Goal: Information Seeking & Learning: Learn about a topic

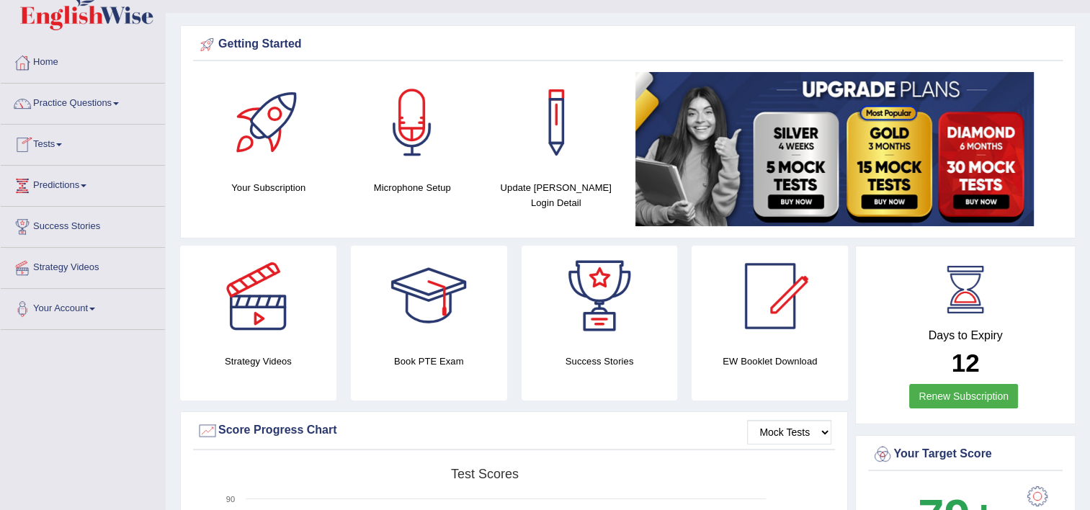
click at [64, 103] on link "Practice Questions" at bounding box center [83, 102] width 164 height 36
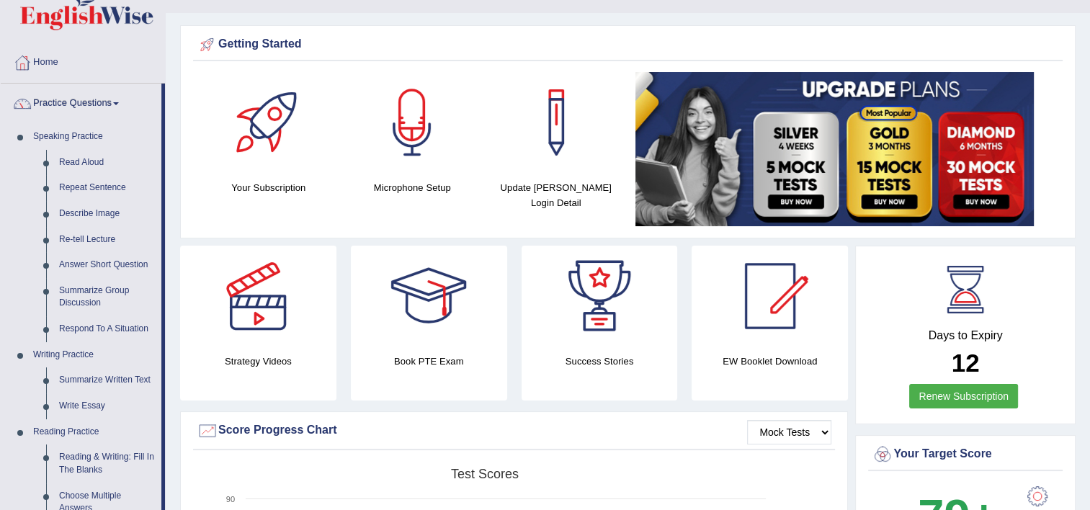
scroll to position [475, 0]
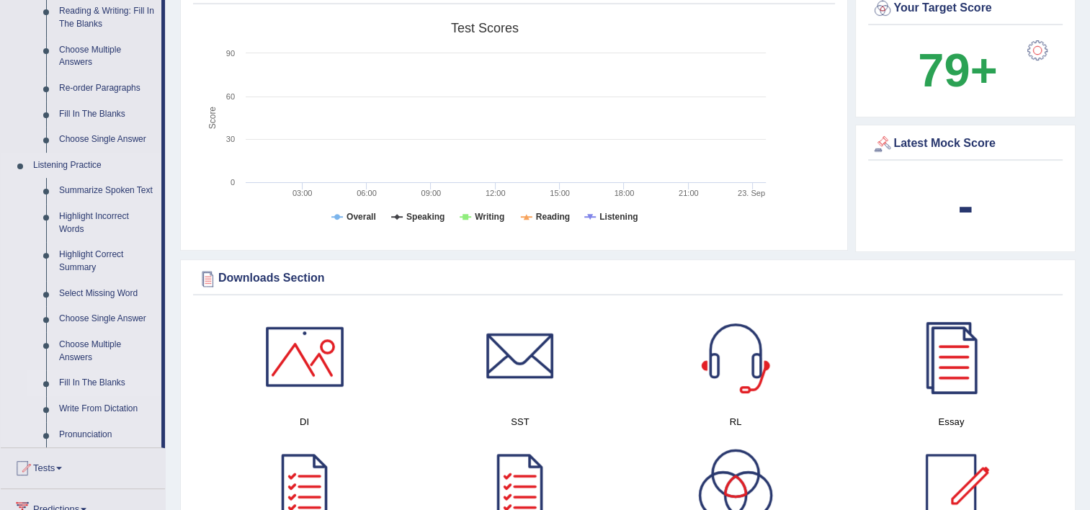
click at [84, 376] on link "Fill In The Blanks" at bounding box center [107, 383] width 109 height 26
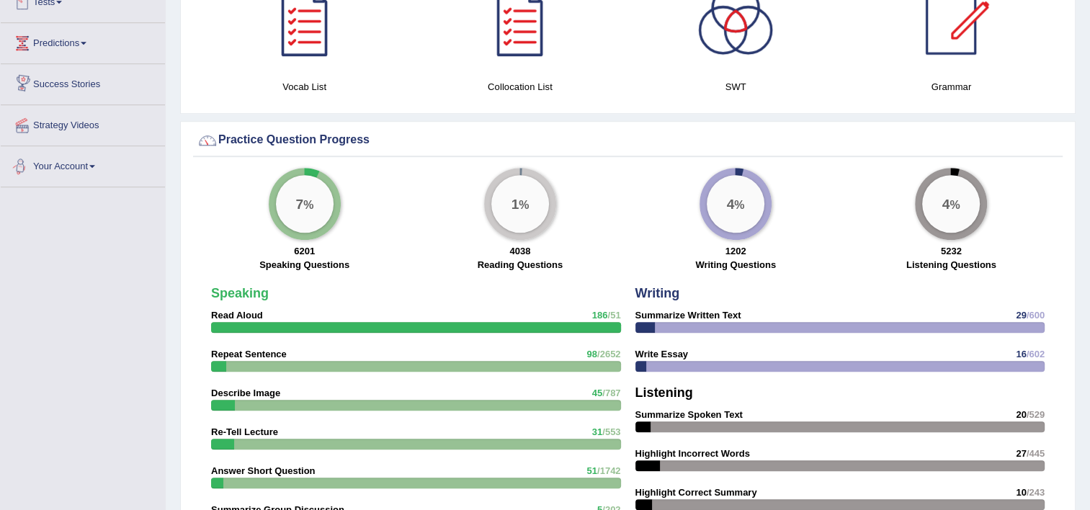
scroll to position [916, 0]
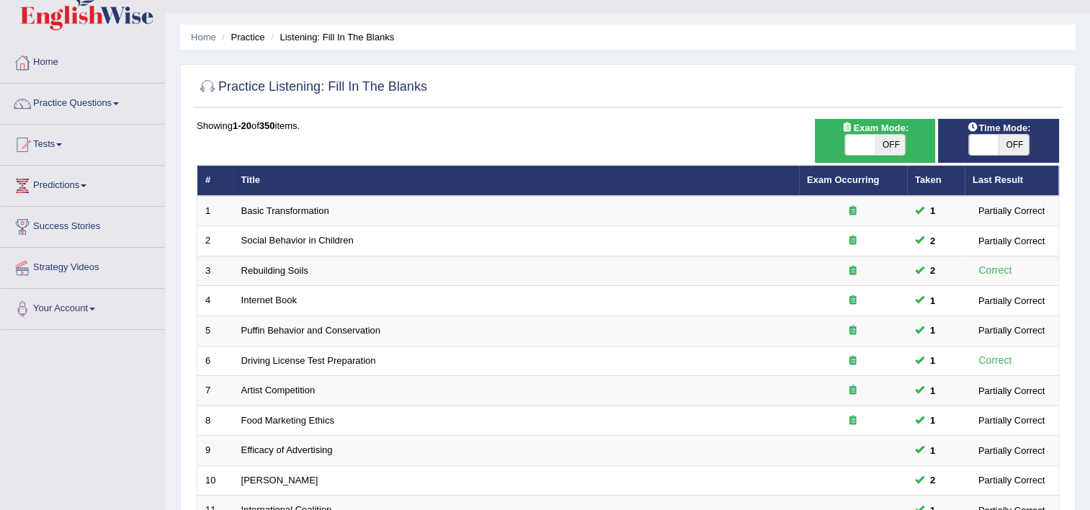
scroll to position [58, 0]
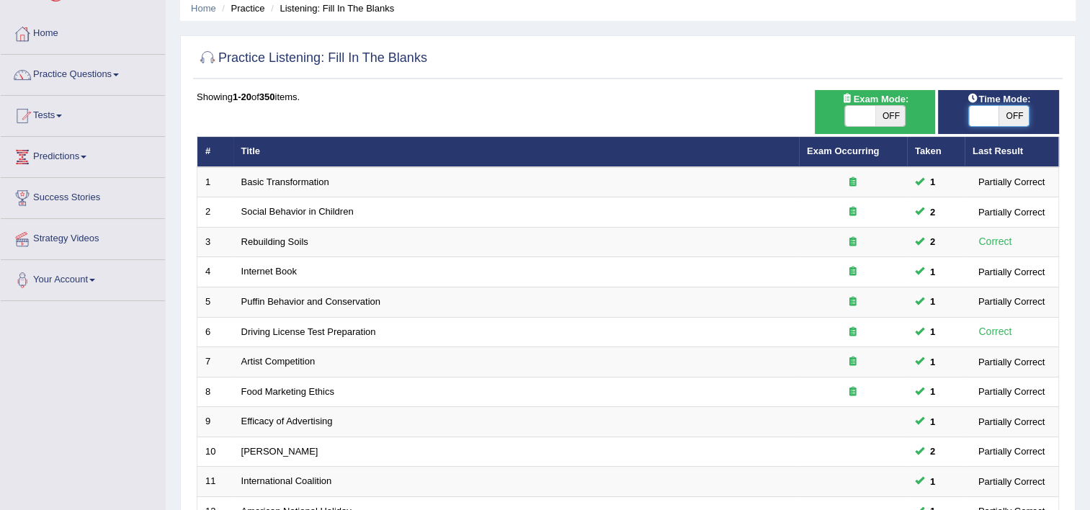
click at [974, 112] on span at bounding box center [984, 116] width 30 height 20
checkbox input "true"
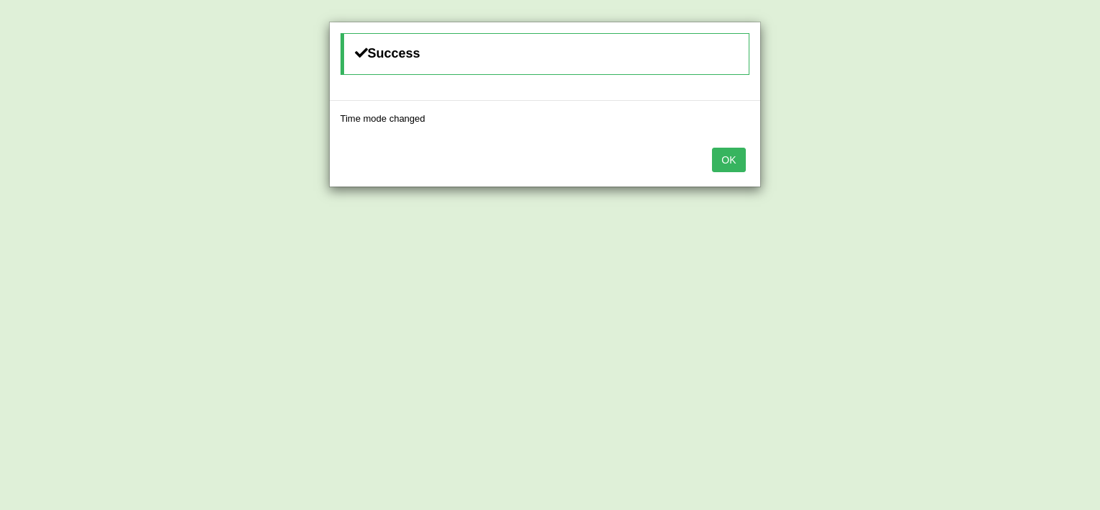
click at [723, 164] on button "OK" at bounding box center [728, 160] width 33 height 24
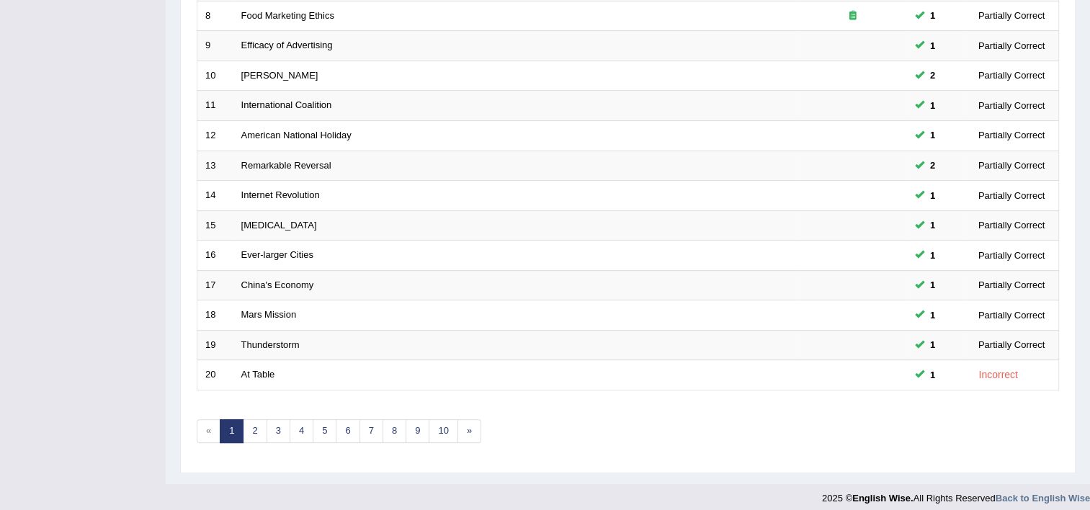
scroll to position [439, 0]
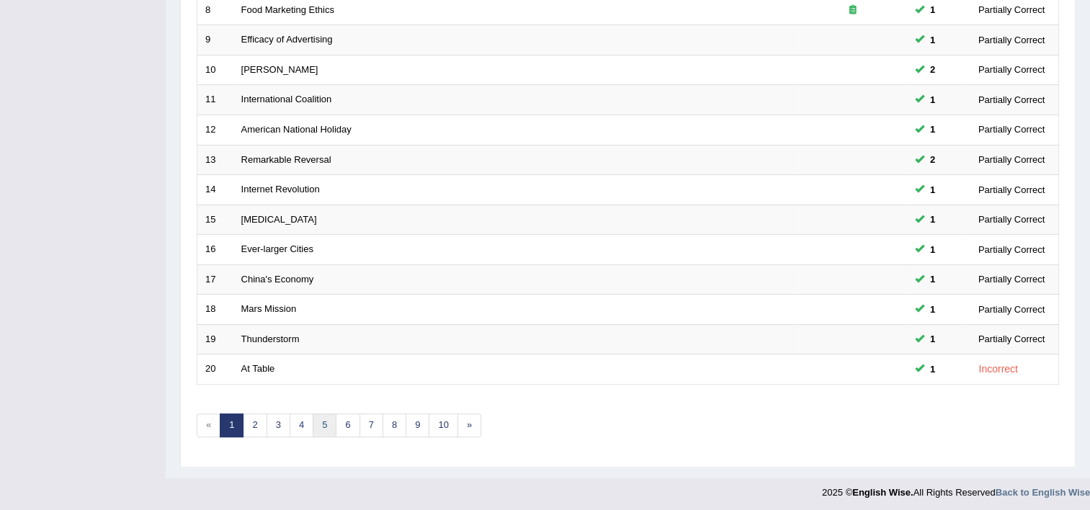
click at [313, 421] on link "5" at bounding box center [325, 425] width 24 height 24
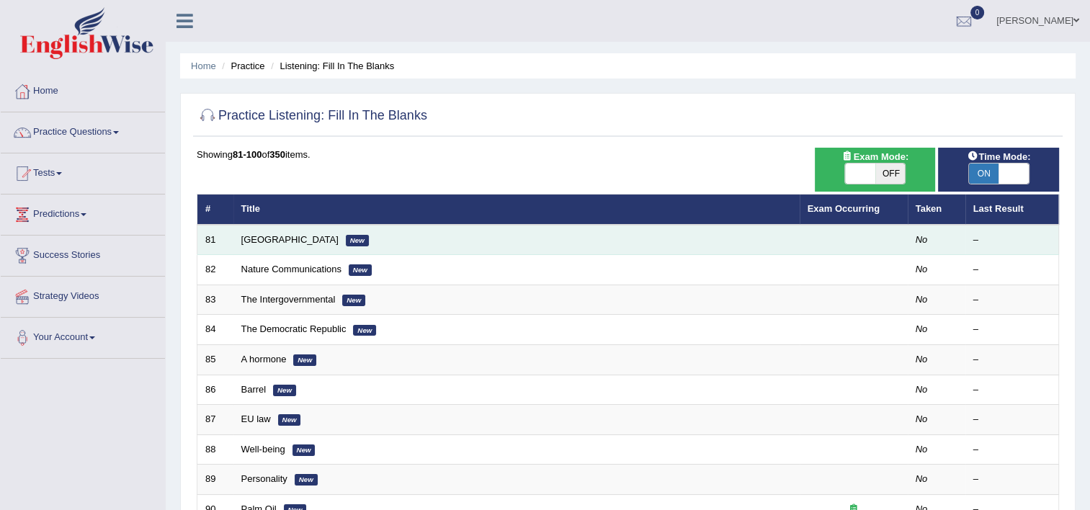
click at [244, 245] on td "Congo New" at bounding box center [516, 240] width 566 height 30
click at [251, 241] on link "[GEOGRAPHIC_DATA]" at bounding box center [289, 239] width 97 height 11
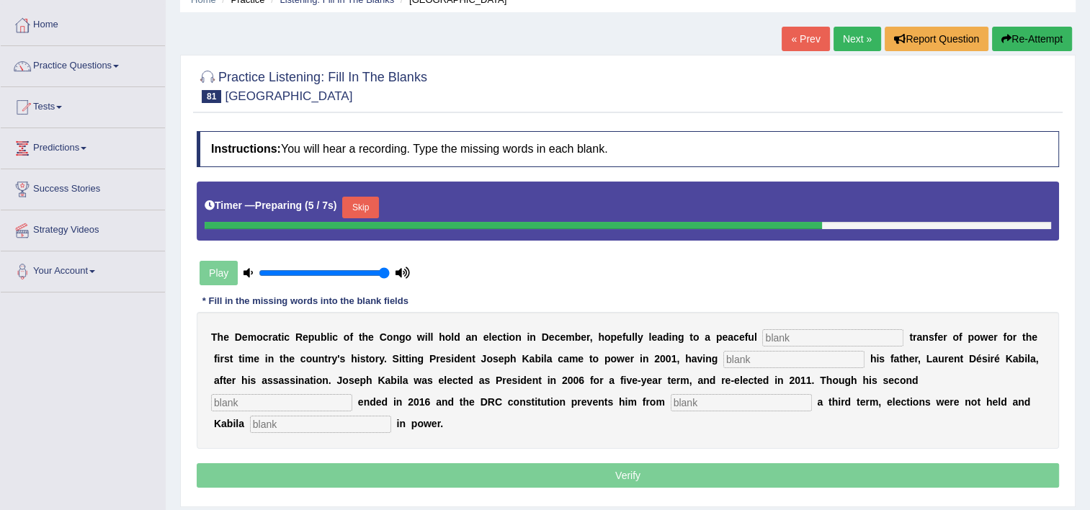
scroll to position [86, 0]
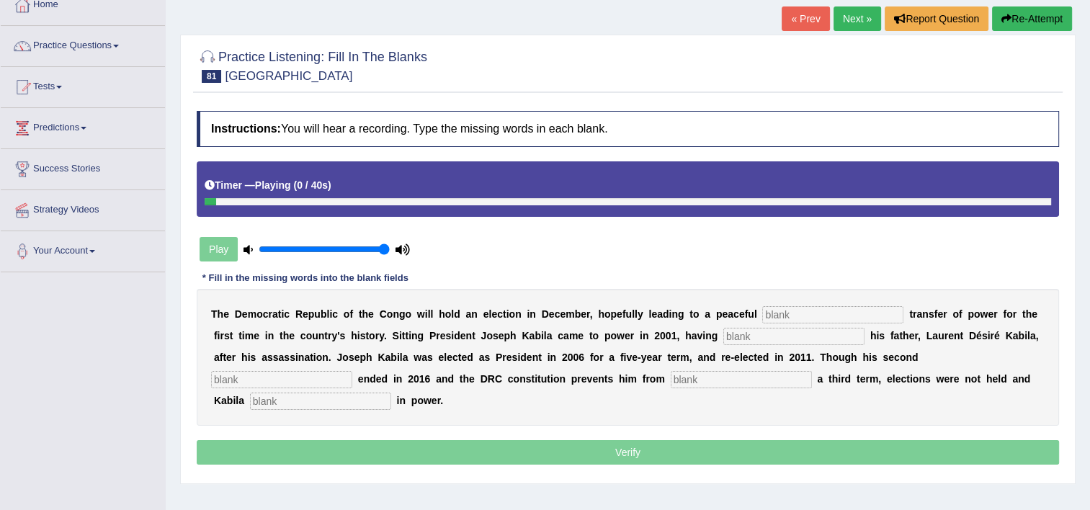
click at [762, 311] on input "text" at bounding box center [832, 314] width 141 height 17
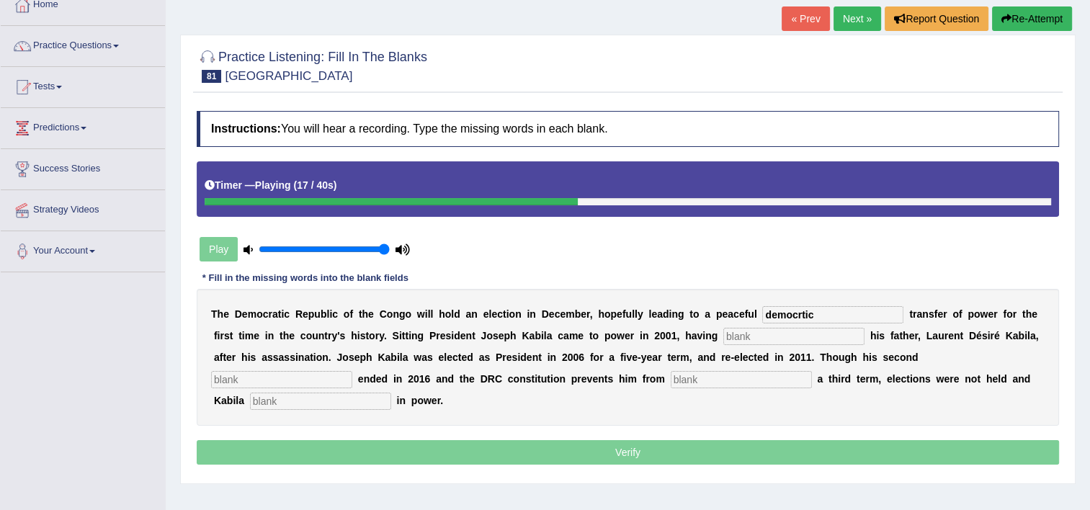
type input "democrtic"
click at [723, 337] on input "text" at bounding box center [793, 336] width 141 height 17
type input "sucided"
click at [352, 371] on input "text" at bounding box center [281, 379] width 141 height 17
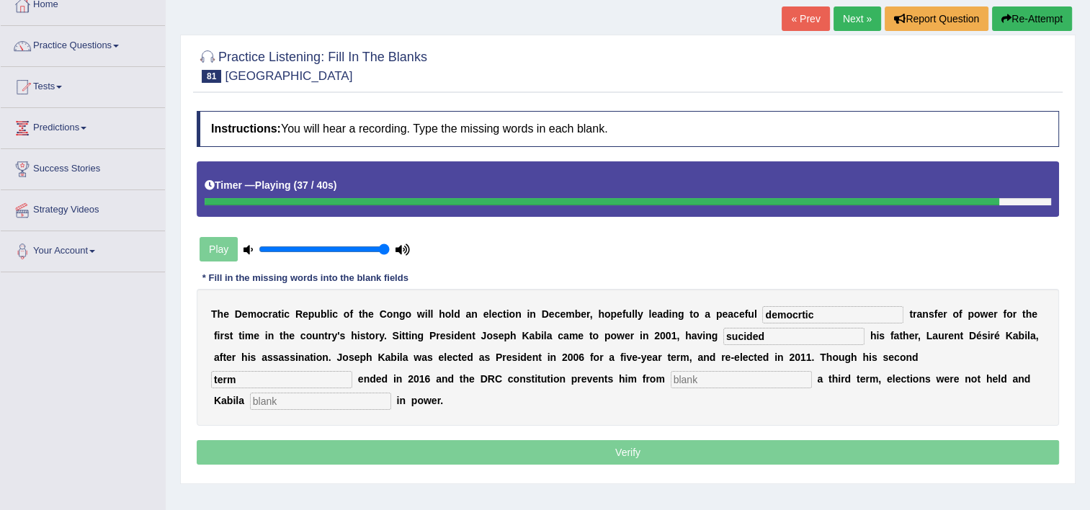
type input "term"
click at [670, 377] on input "text" at bounding box center [740, 379] width 141 height 17
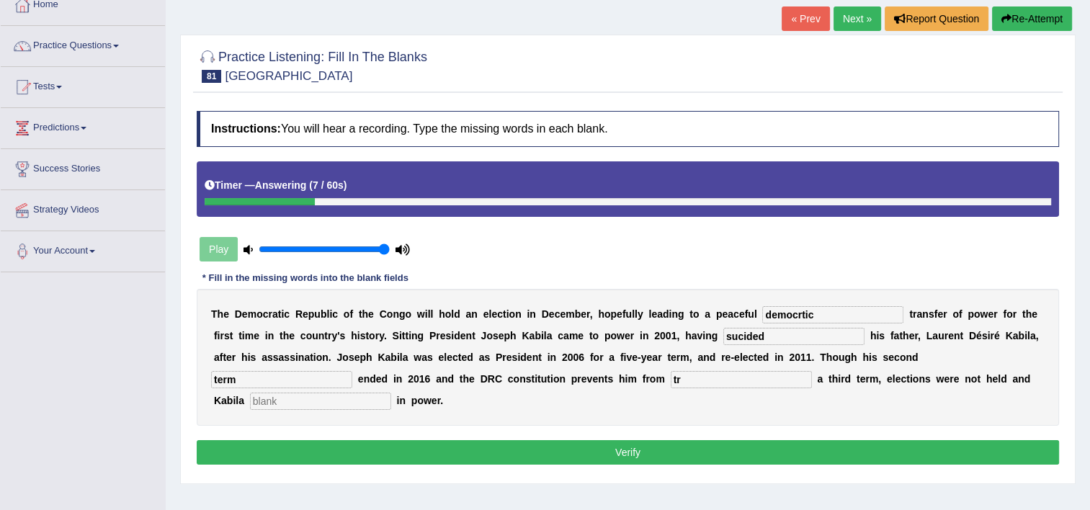
type input "tr"
click at [1020, 14] on button "Re-Attempt" at bounding box center [1032, 18] width 80 height 24
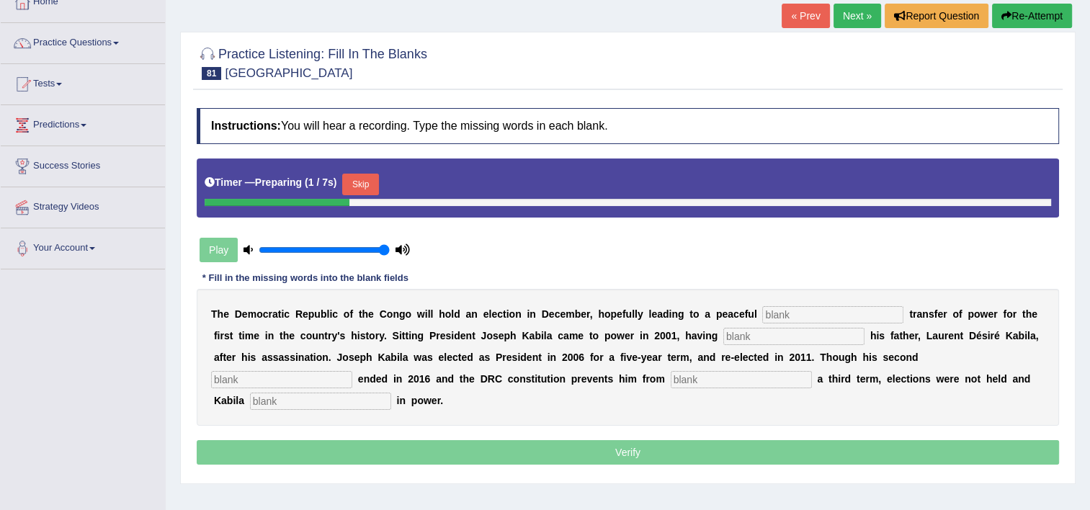
scroll to position [86, 0]
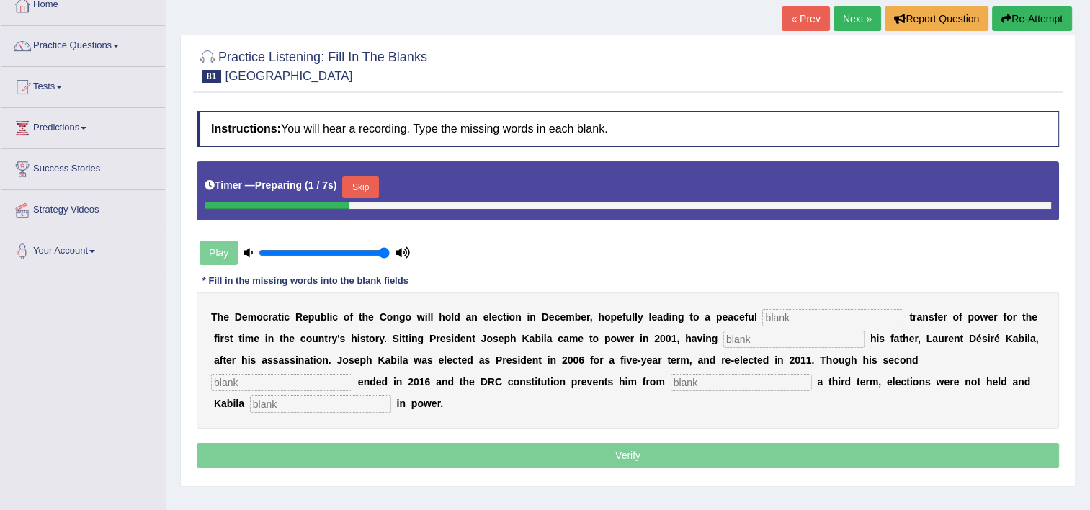
click at [762, 313] on input "text" at bounding box center [832, 317] width 141 height 17
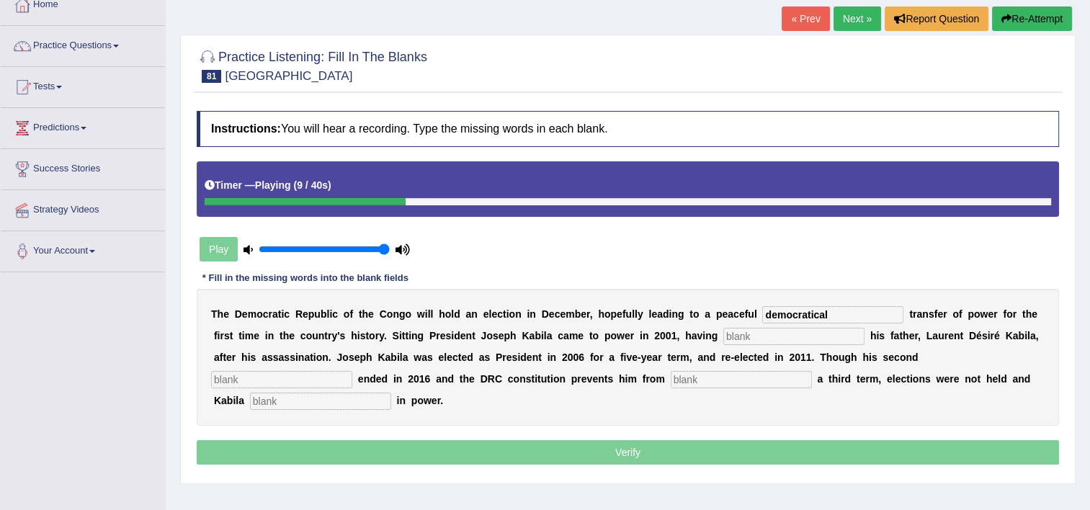
drag, startPoint x: 696, startPoint y: 340, endPoint x: 804, endPoint y: 311, distance: 112.5
click at [804, 311] on div "T h e D e m o c r a t i c R e p u b l i c o f t h e C o n g o w i l l h o l d a…" at bounding box center [628, 357] width 862 height 137
click at [804, 311] on input "democratical" at bounding box center [832, 314] width 141 height 17
type input "democratic"
click at [723, 337] on input "text" at bounding box center [793, 336] width 141 height 17
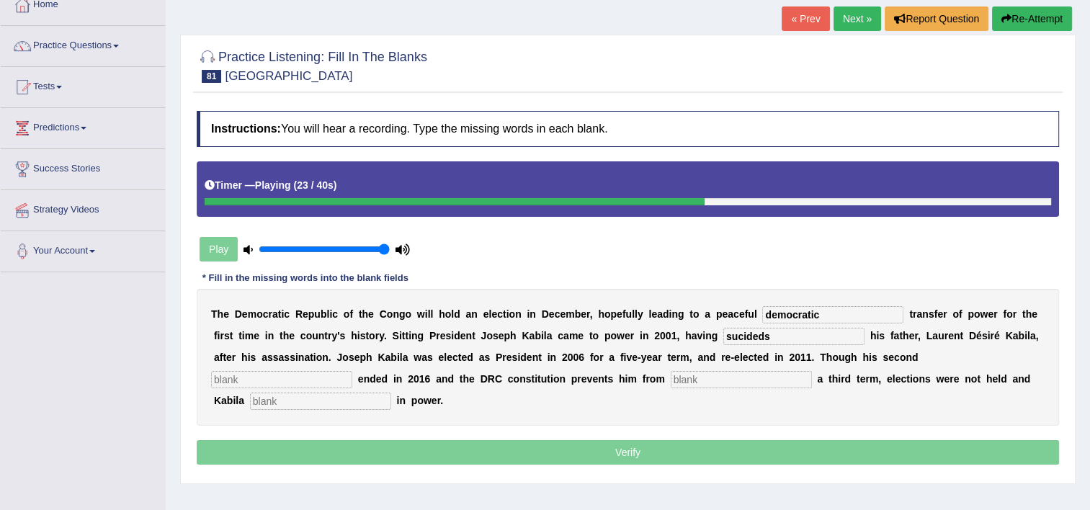
type input "sucideds"
click at [352, 371] on input "text" at bounding box center [281, 379] width 141 height 17
type input "term"
click at [670, 378] on input "text" at bounding box center [740, 379] width 141 height 17
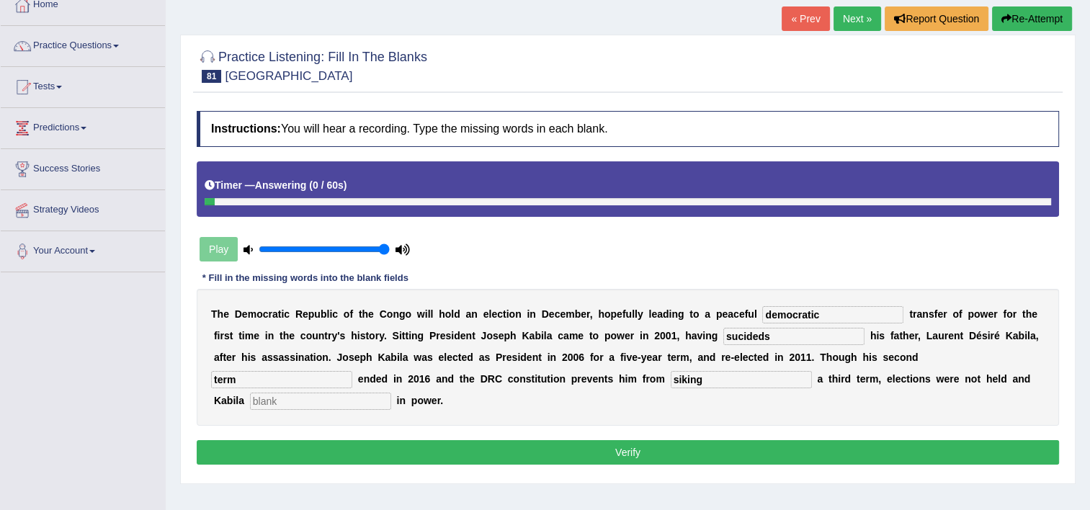
type input "siking"
click at [391, 392] on input "text" at bounding box center [320, 400] width 141 height 17
type input "remanded"
click at [670, 379] on input "siking" at bounding box center [740, 379] width 141 height 17
type input "siking"
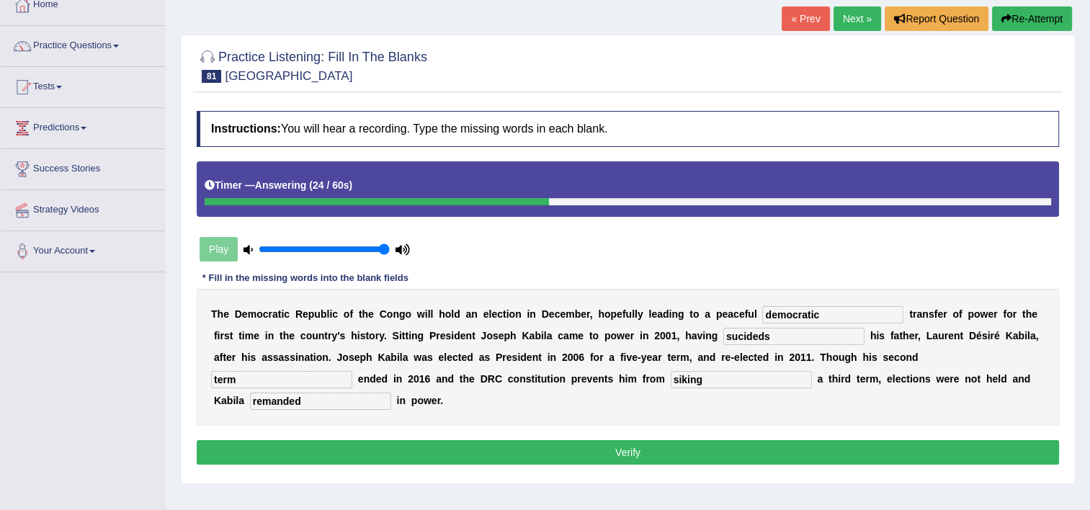
click at [723, 331] on input "sucideds" at bounding box center [793, 336] width 141 height 17
type input "succide"
click at [790, 299] on div "T h e D e m o c r a t i c R e p u b l i c o f t h e C o n g o w i l l h o l d a…" at bounding box center [628, 357] width 862 height 137
click at [791, 320] on input "democratic" at bounding box center [832, 314] width 141 height 17
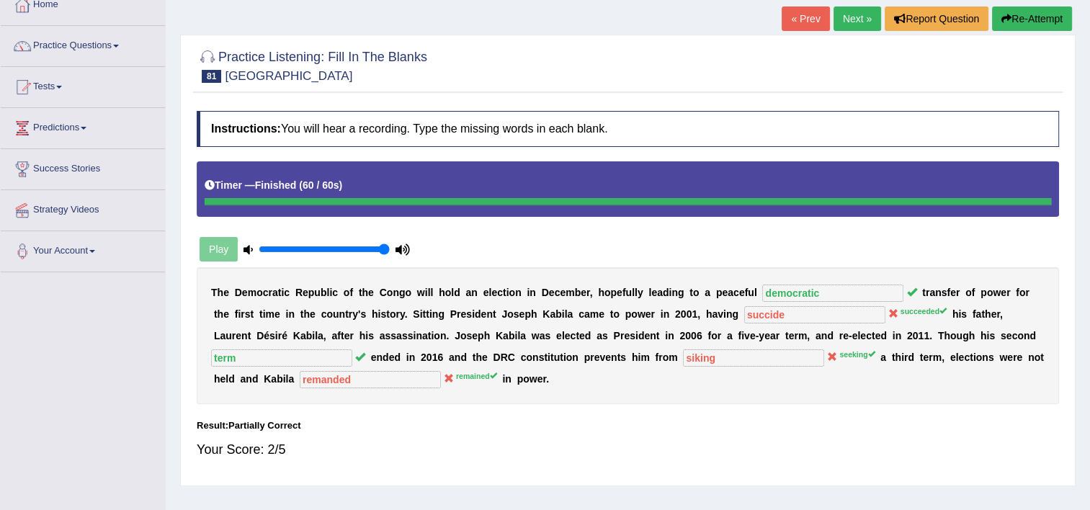
click at [1037, 16] on button "Re-Attempt" at bounding box center [1032, 18] width 80 height 24
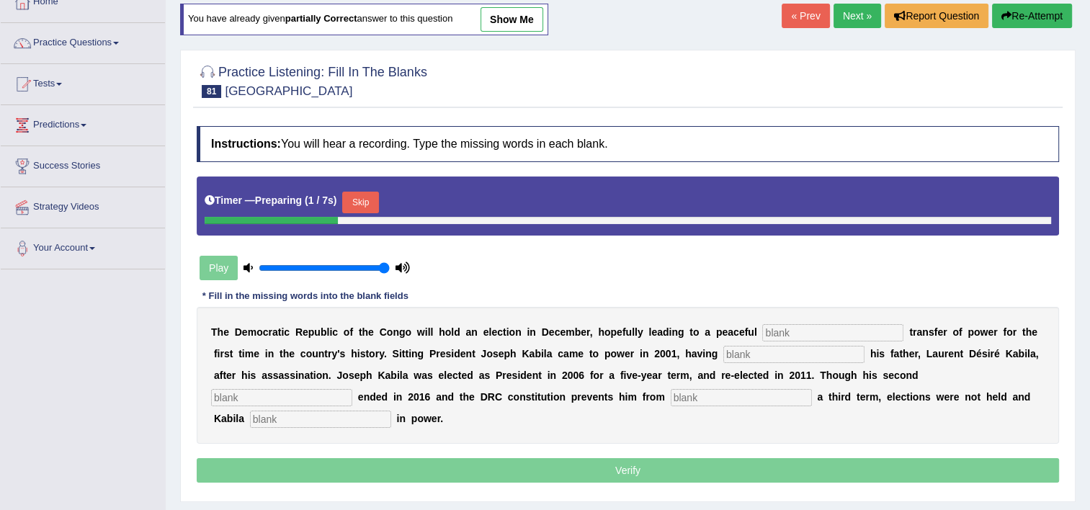
scroll to position [86, 0]
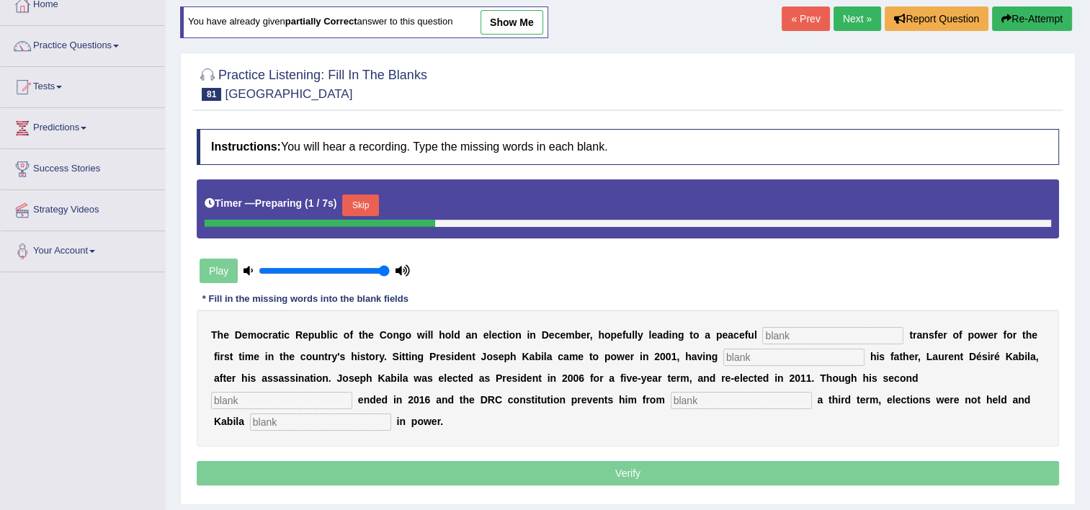
click at [769, 331] on input "text" at bounding box center [832, 335] width 141 height 17
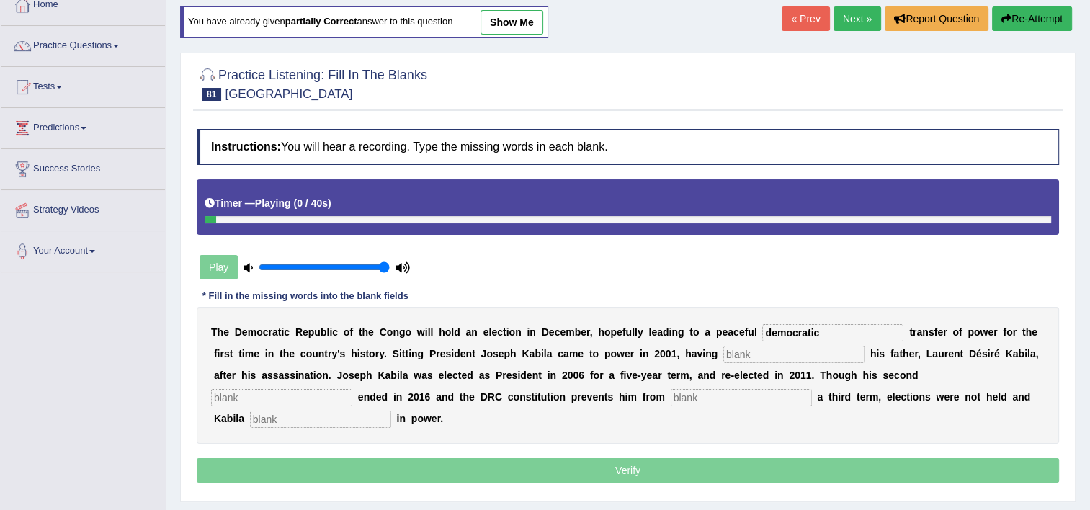
type input "democratic"
click at [723, 351] on input "text" at bounding box center [793, 354] width 141 height 17
click at [670, 398] on input "text" at bounding box center [740, 397] width 141 height 17
type input "seeking"
click at [723, 357] on input "text" at bounding box center [793, 354] width 141 height 17
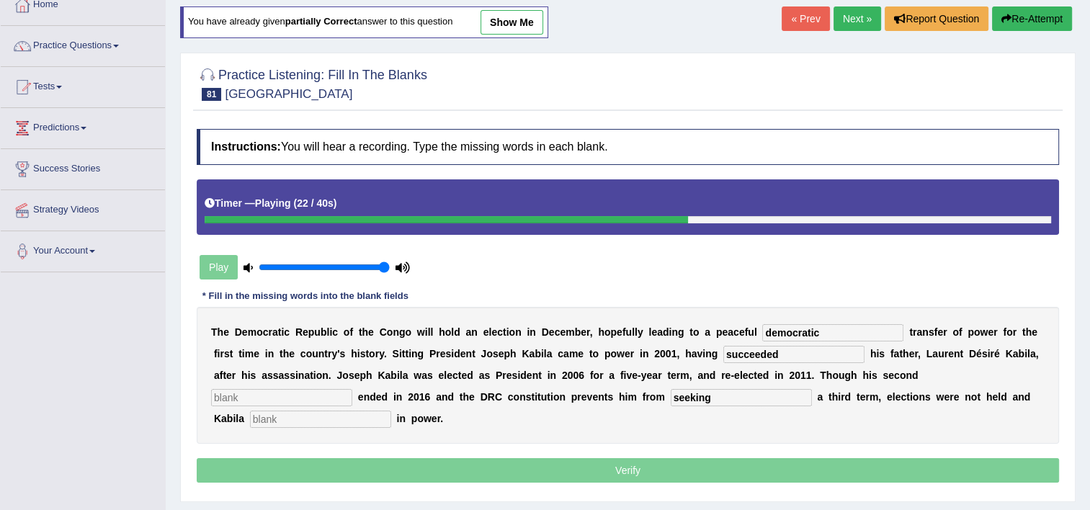
type input "succeeded"
click at [352, 389] on input "text" at bounding box center [281, 397] width 141 height 17
type input "term"
click at [391, 410] on input "text" at bounding box center [320, 418] width 141 height 17
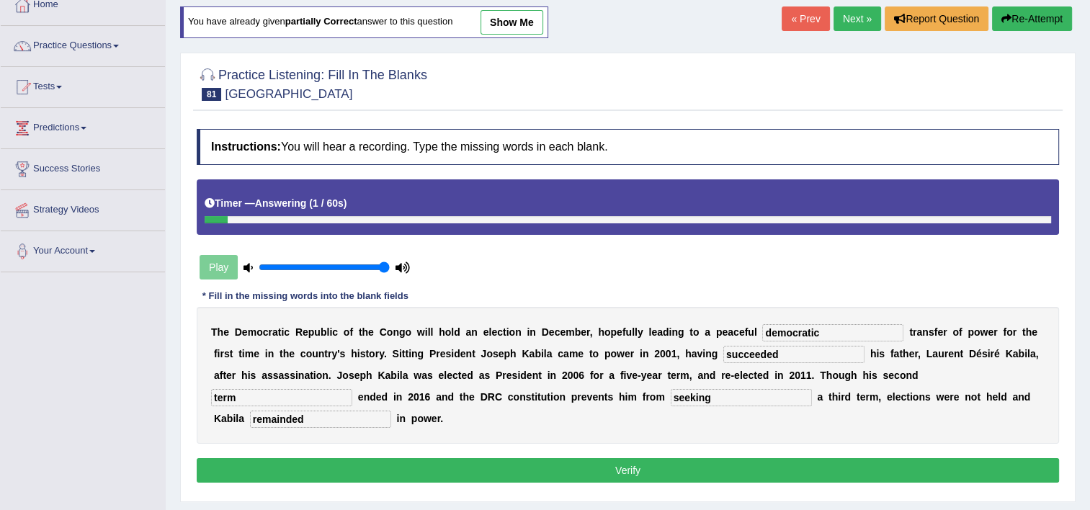
type input "remainded"
click at [723, 360] on input "succeeded" at bounding box center [793, 354] width 141 height 17
click at [723, 353] on input "succeeded" at bounding box center [793, 354] width 141 height 17
type input "succeeded"
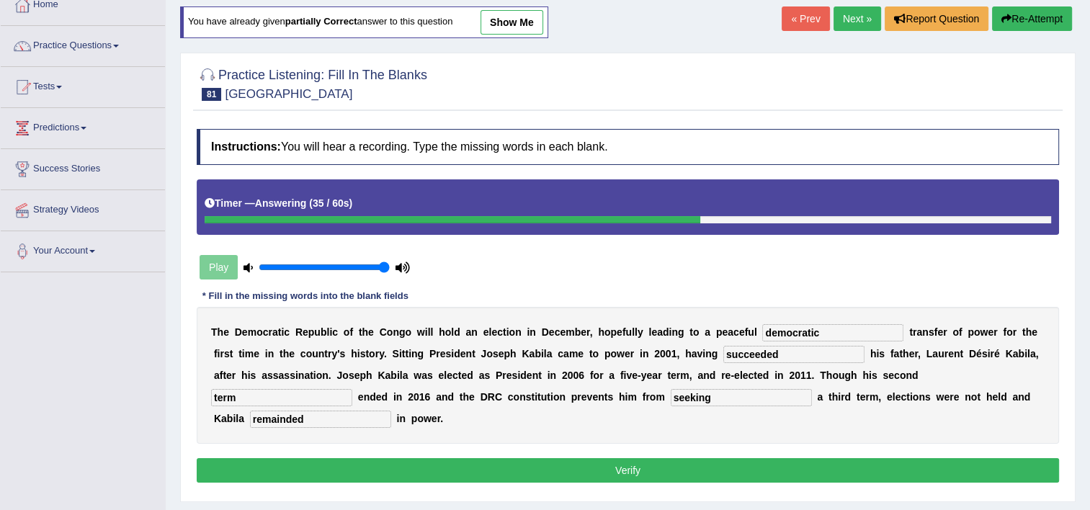
click at [720, 362] on div "T h e D e m o c r a t i c R e p u b l i c o f t h e C o n g o w i l l h o l d a…" at bounding box center [628, 375] width 862 height 137
click at [657, 458] on button "Verify" at bounding box center [628, 470] width 862 height 24
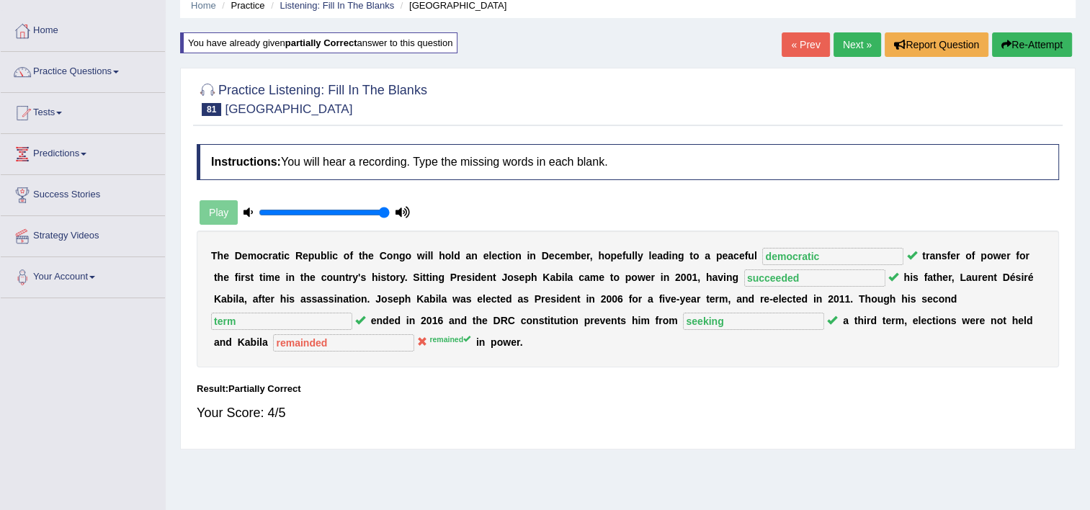
scroll to position [58, 0]
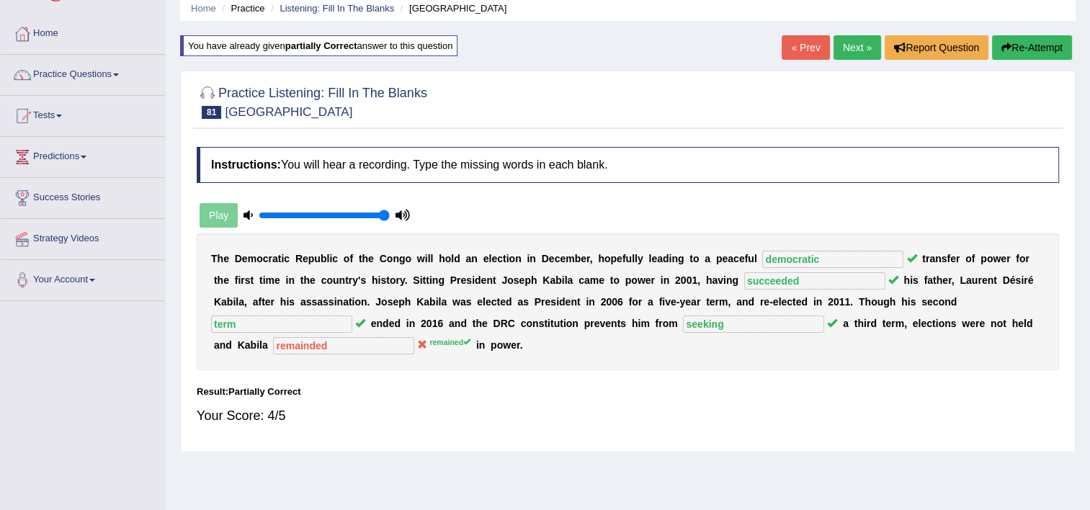
click at [851, 43] on link "Next »" at bounding box center [857, 47] width 48 height 24
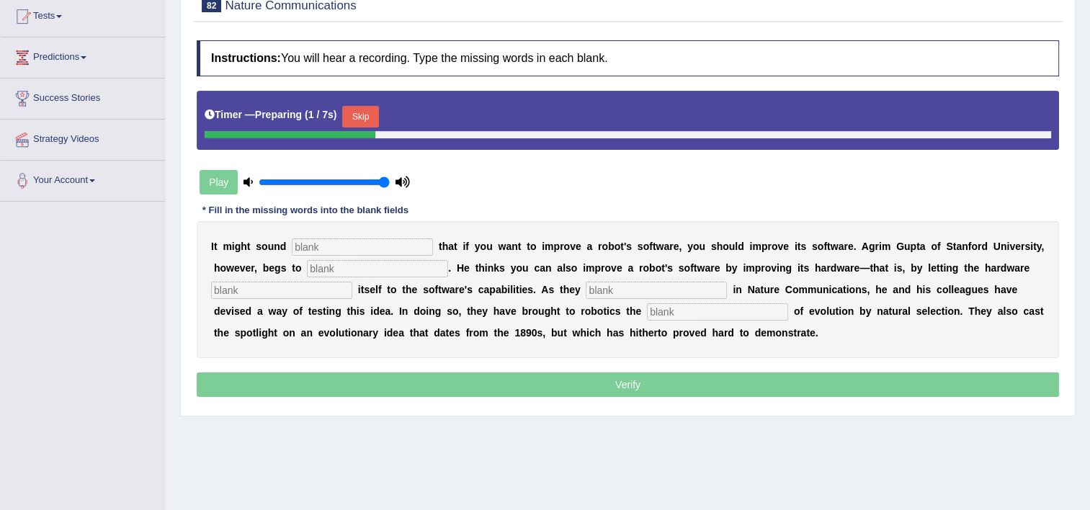
scroll to position [173, 0]
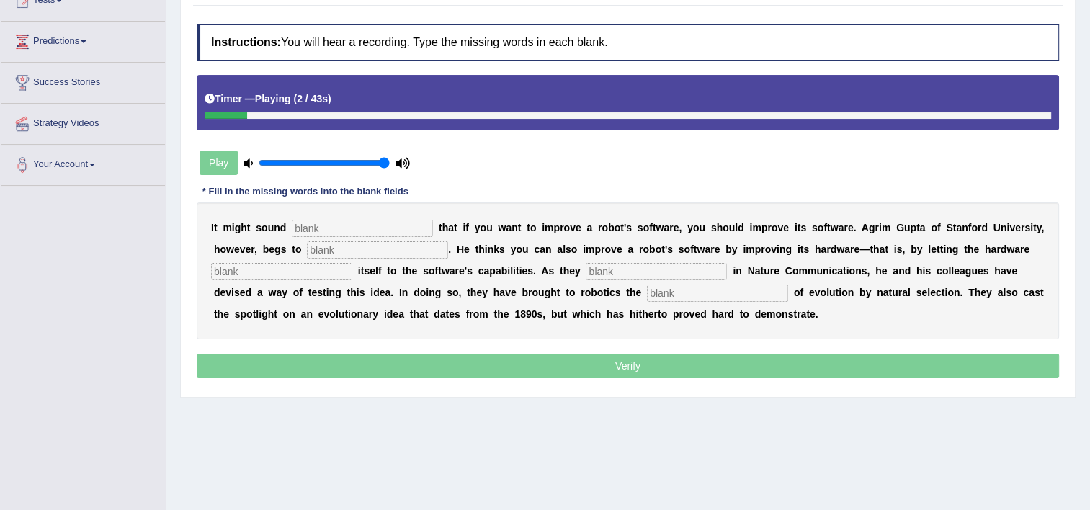
click at [346, 228] on input "text" at bounding box center [362, 228] width 141 height 17
type input "obivaus"
click at [313, 242] on input "text" at bounding box center [377, 249] width 141 height 17
type input "differ"
click at [251, 277] on input "text" at bounding box center [281, 271] width 141 height 17
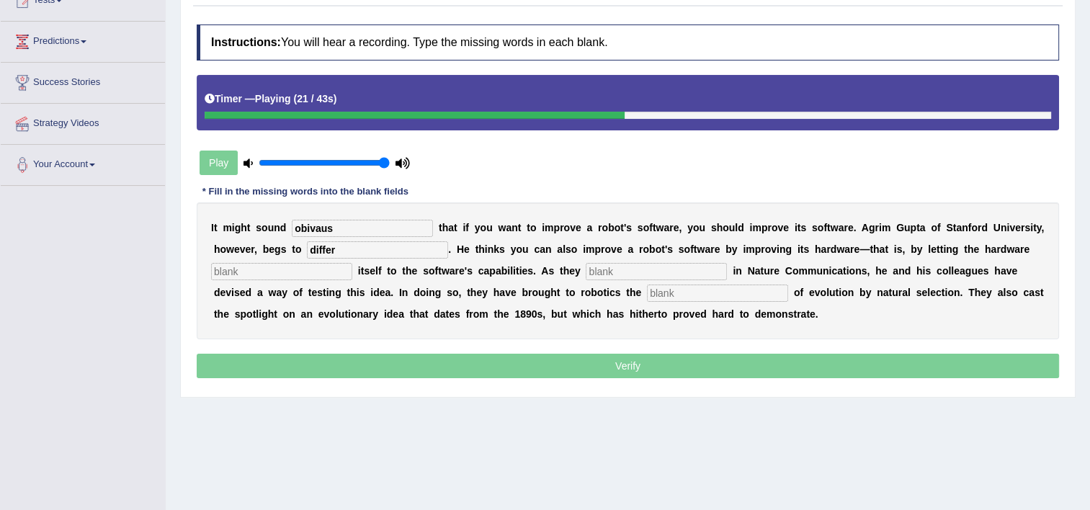
click at [619, 277] on input "text" at bounding box center [655, 271] width 141 height 17
click at [647, 291] on input "text" at bounding box center [717, 292] width 141 height 17
click at [608, 274] on input "nature" at bounding box center [655, 271] width 141 height 17
type input "n"
drag, startPoint x: 598, startPoint y: 284, endPoint x: 585, endPoint y: 300, distance: 20.0
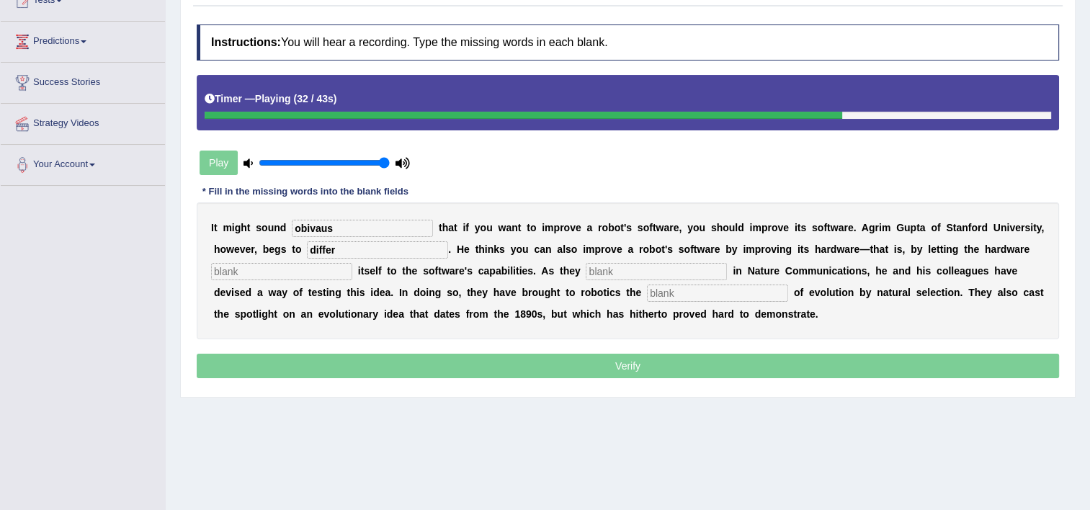
click at [585, 300] on div "I t m i g h t s o u n d obivaus t h a t i f y o u w a n t t o i m p r o v e a r…" at bounding box center [628, 270] width 862 height 137
click at [647, 288] on input "text" at bounding box center [717, 292] width 141 height 17
click at [586, 270] on input "text" at bounding box center [655, 271] width 141 height 17
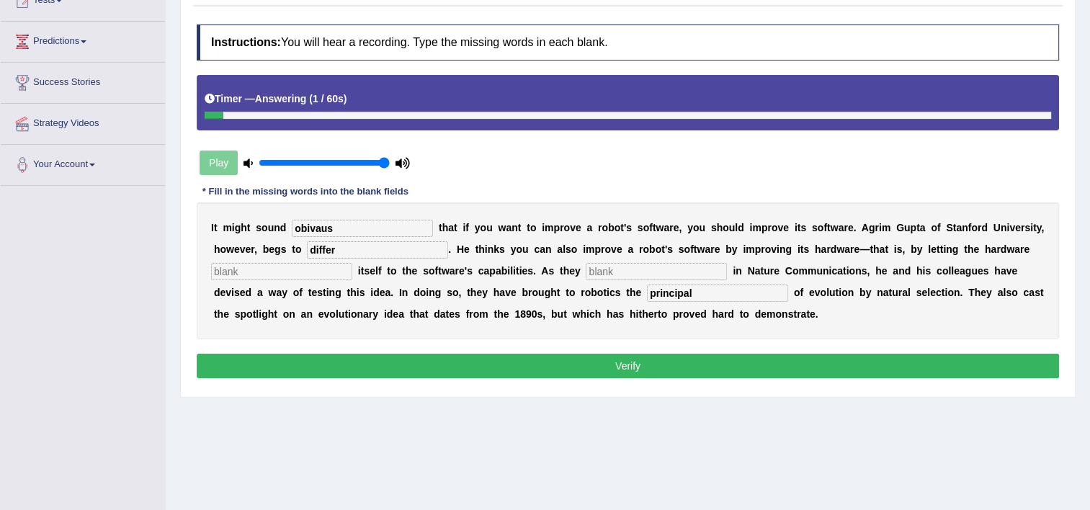
click at [647, 292] on input "principal" at bounding box center [717, 292] width 141 height 17
type input "principals"
click at [585, 266] on input "text" at bounding box center [655, 271] width 141 height 17
type input "describes"
click at [323, 251] on input "differ" at bounding box center [377, 249] width 141 height 17
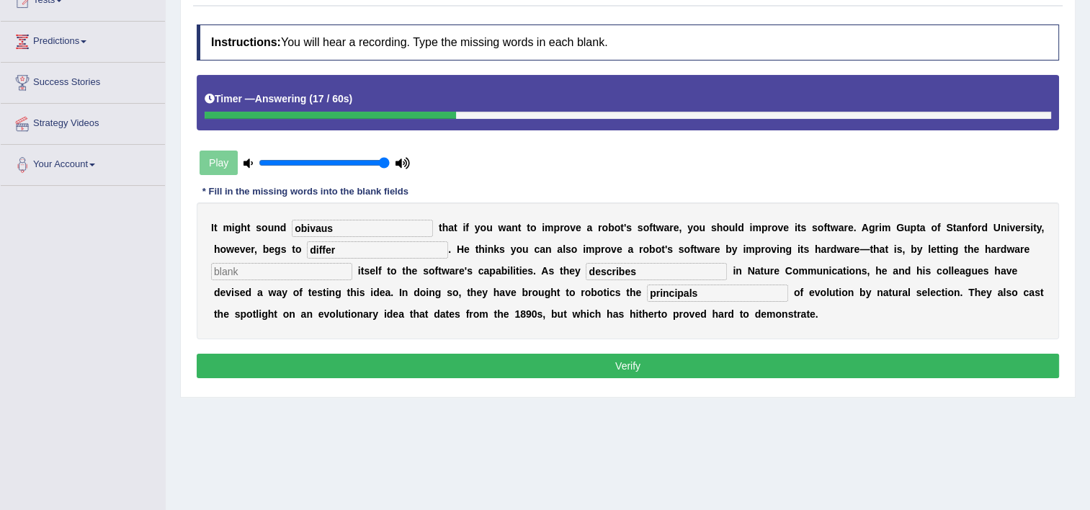
click at [343, 228] on input "obivaus" at bounding box center [362, 228] width 141 height 17
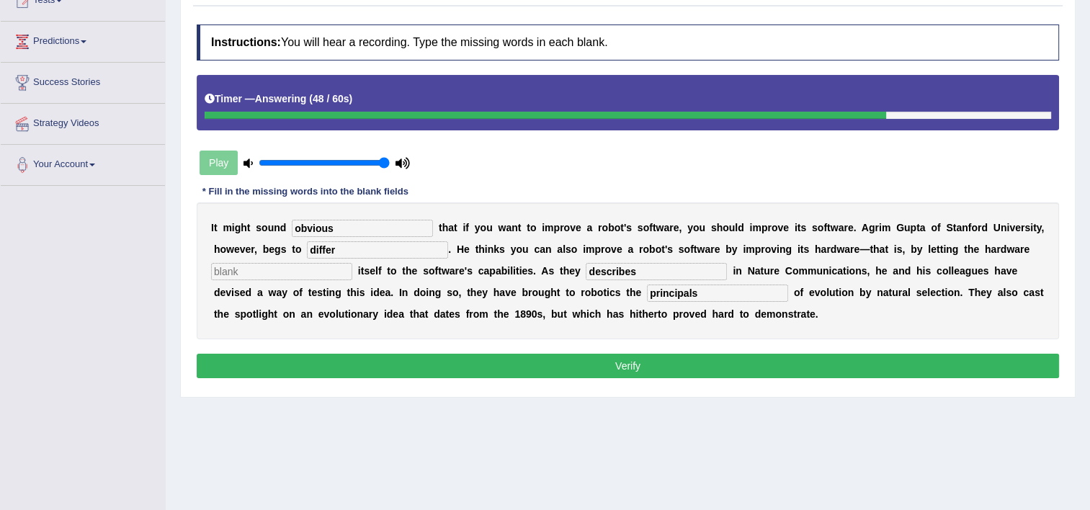
type input "obvious"
click at [637, 264] on input "describes" at bounding box center [655, 271] width 141 height 17
click at [647, 292] on input "principals" at bounding box center [717, 292] width 141 height 17
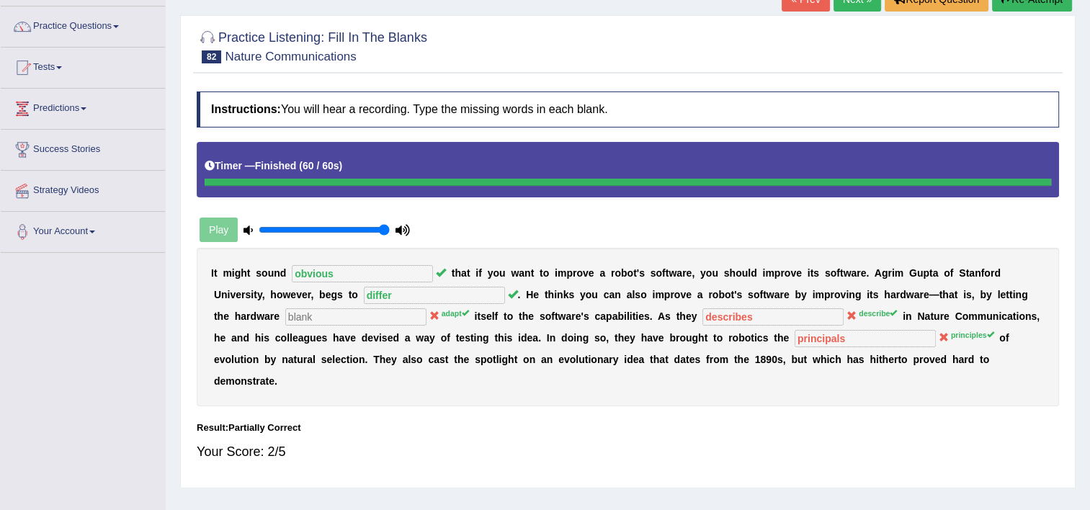
scroll to position [86, 0]
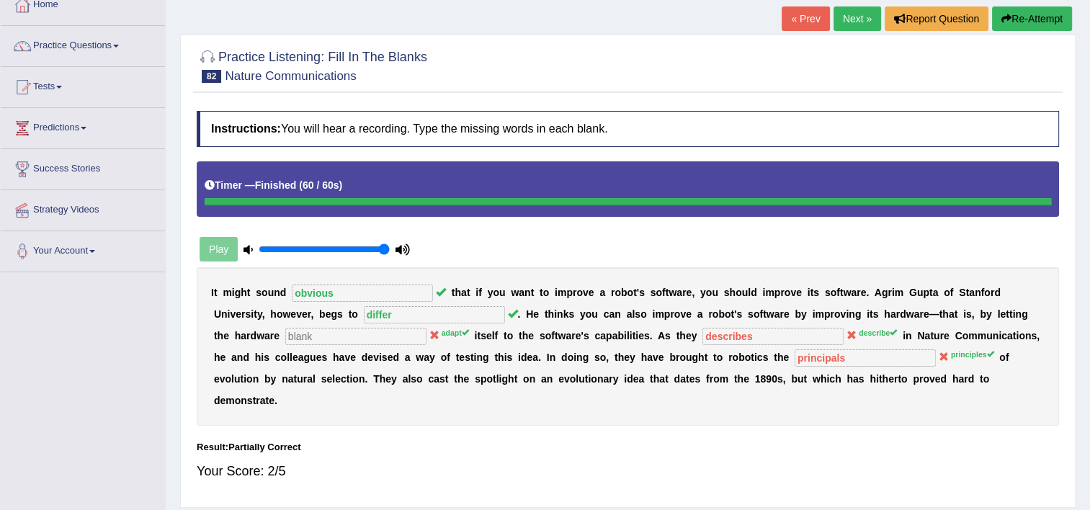
click at [851, 20] on link "Next »" at bounding box center [857, 18] width 48 height 24
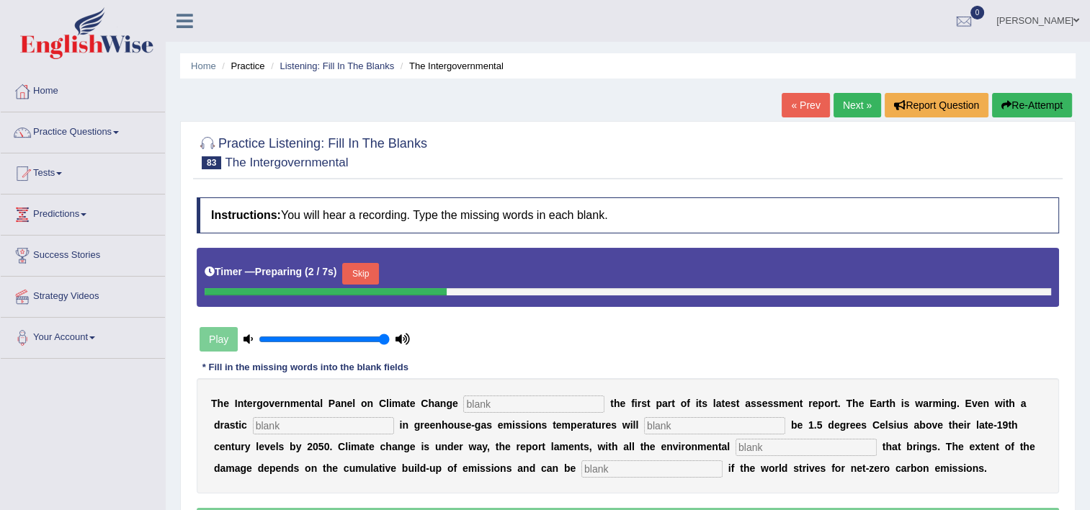
click at [815, 107] on link "« Prev" at bounding box center [805, 105] width 48 height 24
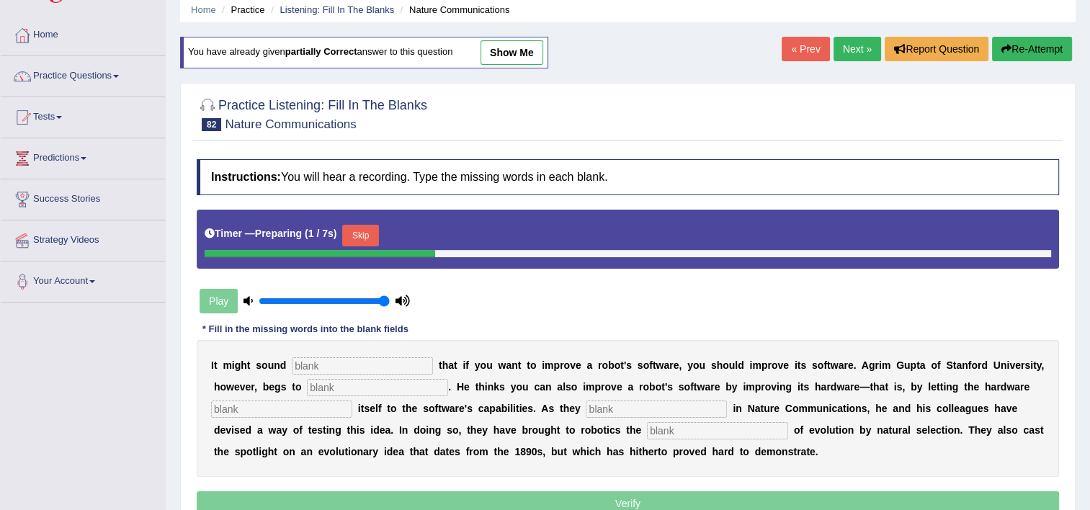
scroll to position [58, 0]
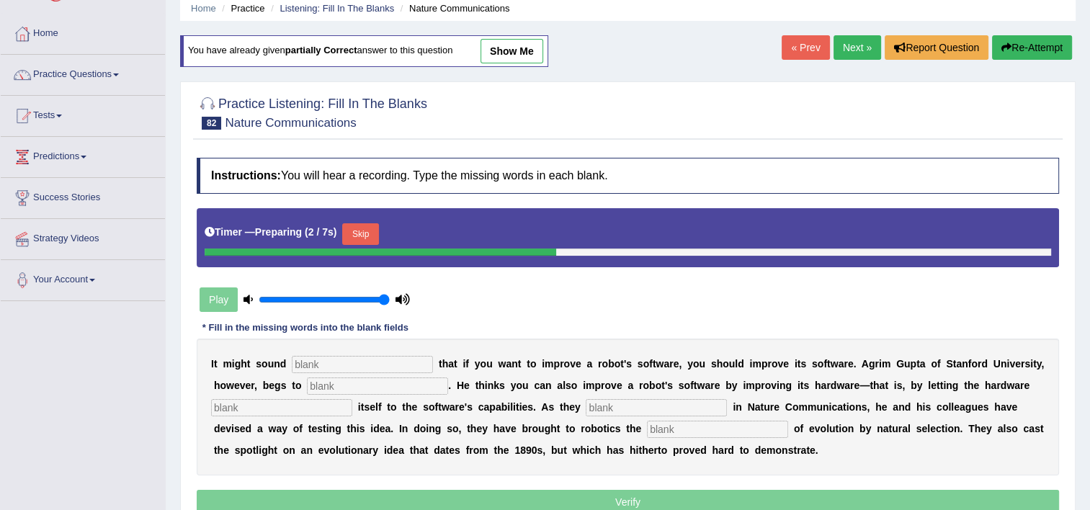
click at [320, 369] on input "text" at bounding box center [362, 364] width 141 height 17
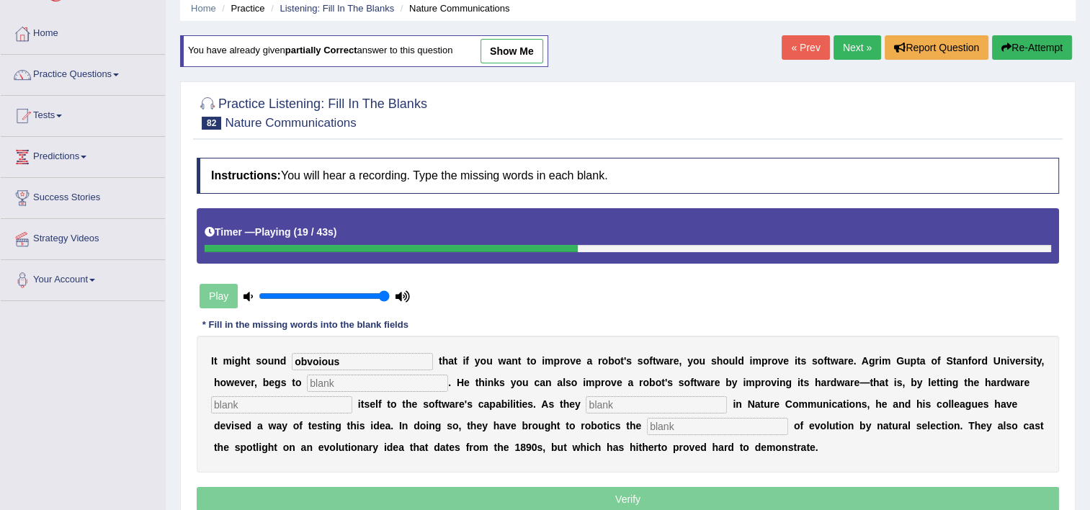
type input "obvoious"
click at [307, 380] on input "text" at bounding box center [377, 382] width 141 height 17
type input "differ"
click at [591, 408] on input "text" at bounding box center [655, 404] width 141 height 17
type input "principle"
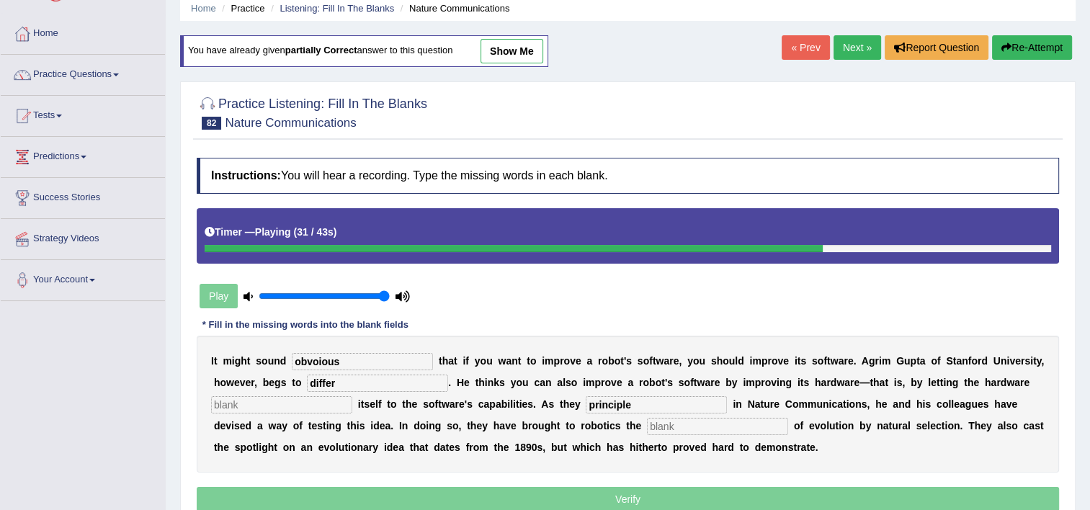
click at [647, 423] on input "text" at bounding box center [717, 426] width 141 height 17
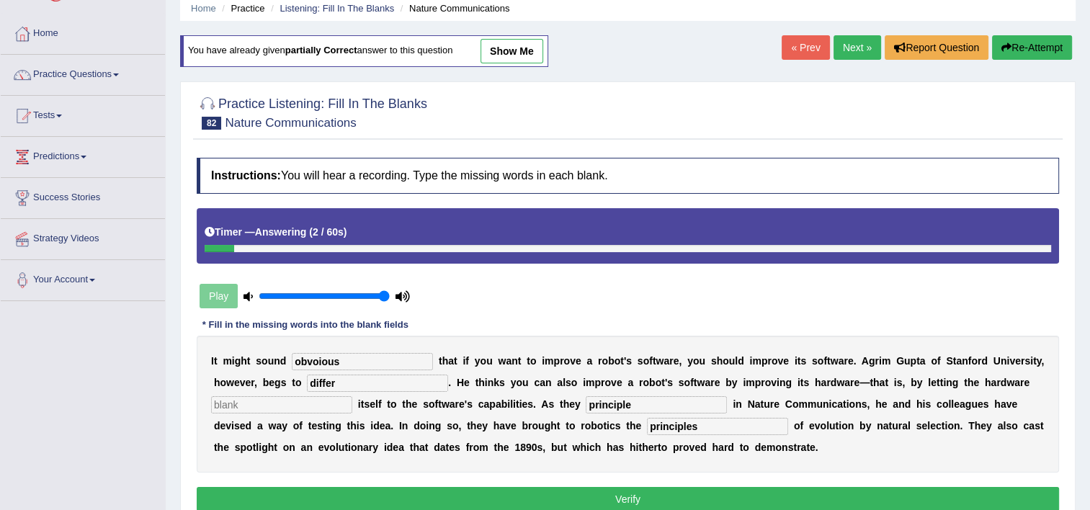
type input "principles"
click at [294, 401] on input "text" at bounding box center [281, 404] width 141 height 17
type input "attems"
click at [311, 360] on input "obvoious" at bounding box center [362, 361] width 141 height 17
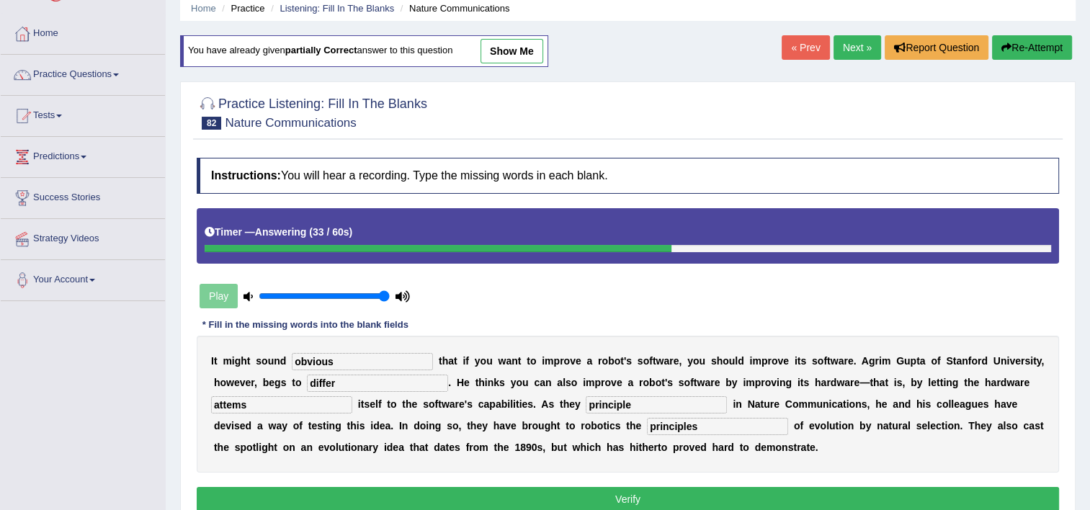
type input "obvious"
click at [578, 490] on button "Verify" at bounding box center [628, 499] width 862 height 24
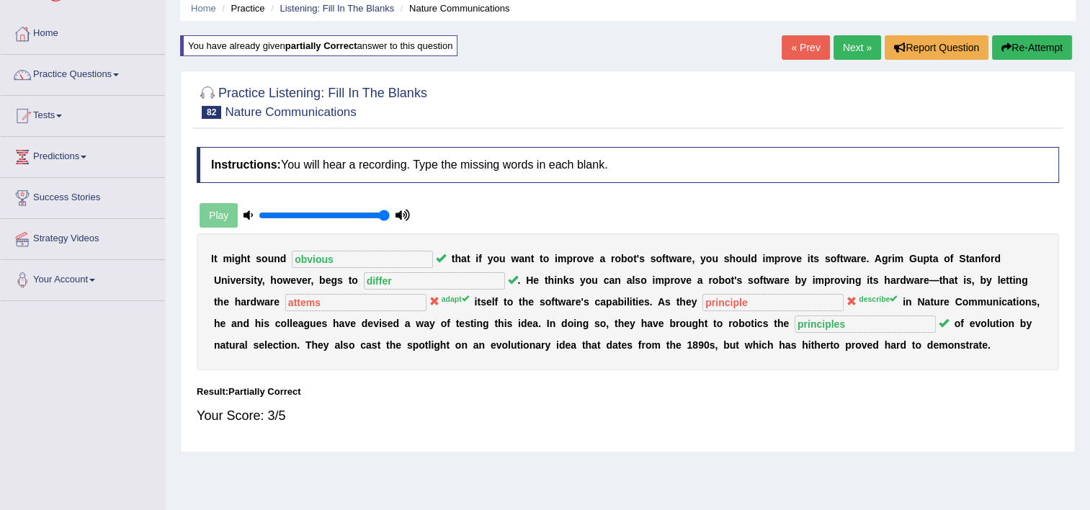
click at [860, 45] on link "Next »" at bounding box center [857, 47] width 48 height 24
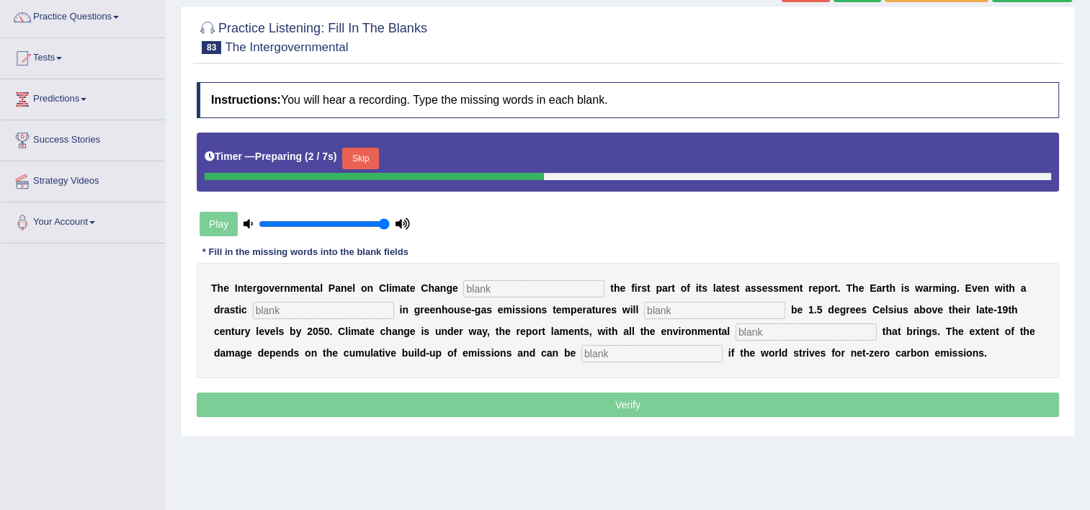
click at [477, 285] on input "text" at bounding box center [533, 288] width 141 height 17
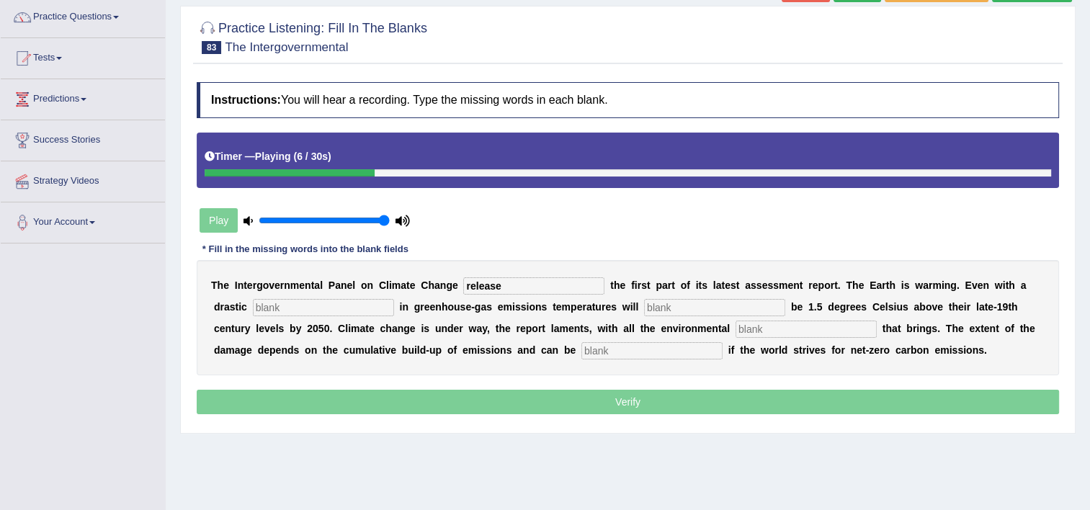
type input "release"
click at [277, 310] on input "text" at bounding box center [323, 307] width 141 height 17
type input "reduction"
click at [644, 308] on input "text" at bounding box center [714, 307] width 141 height 17
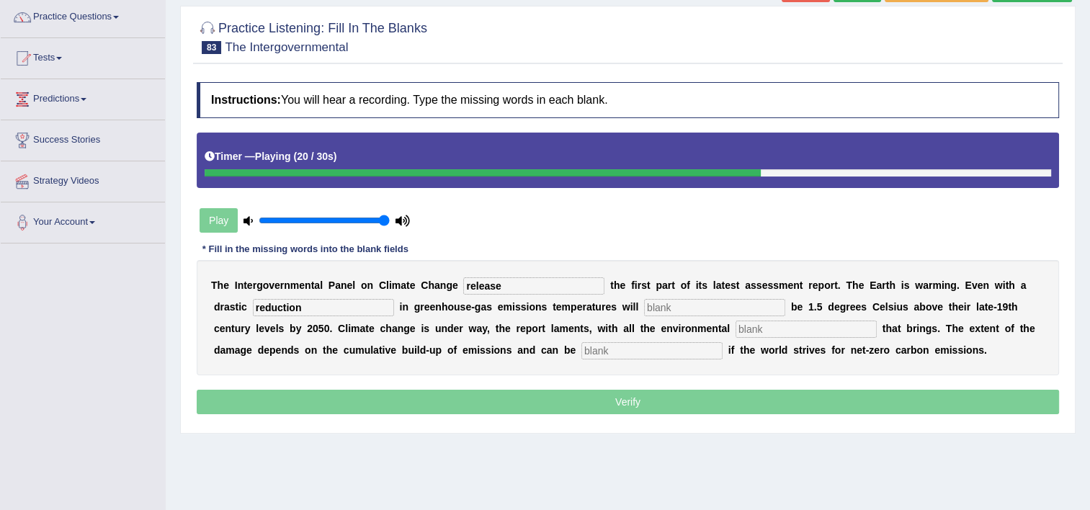
click at [735, 325] on input "text" at bounding box center [805, 328] width 141 height 17
type input "concecinces"
click at [581, 346] on input "text" at bounding box center [651, 350] width 141 height 17
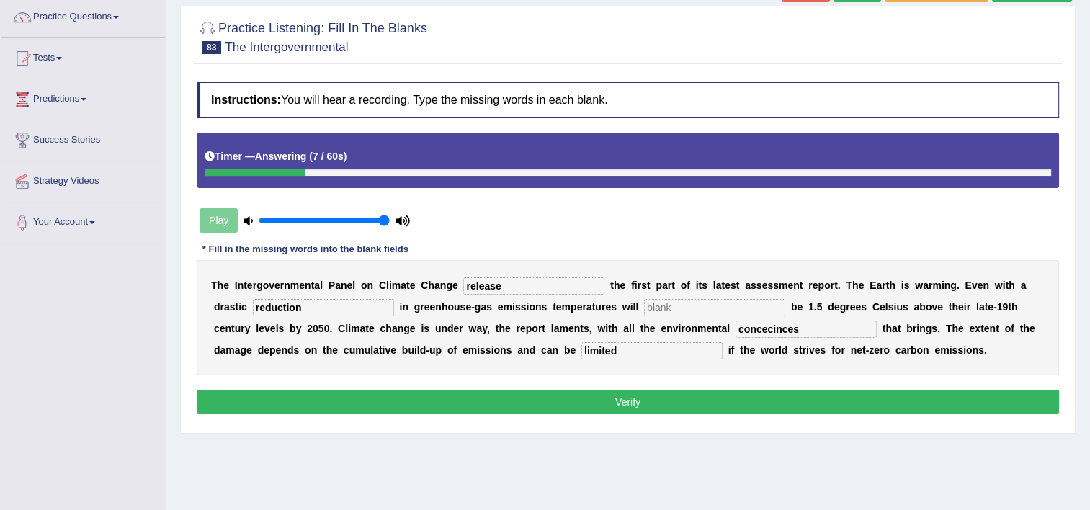
type input "limited"
click at [735, 327] on input "concecinces" at bounding box center [805, 328] width 141 height 17
type input "conceconses"
click at [644, 311] on input "text" at bounding box center [714, 307] width 141 height 17
type input "h"
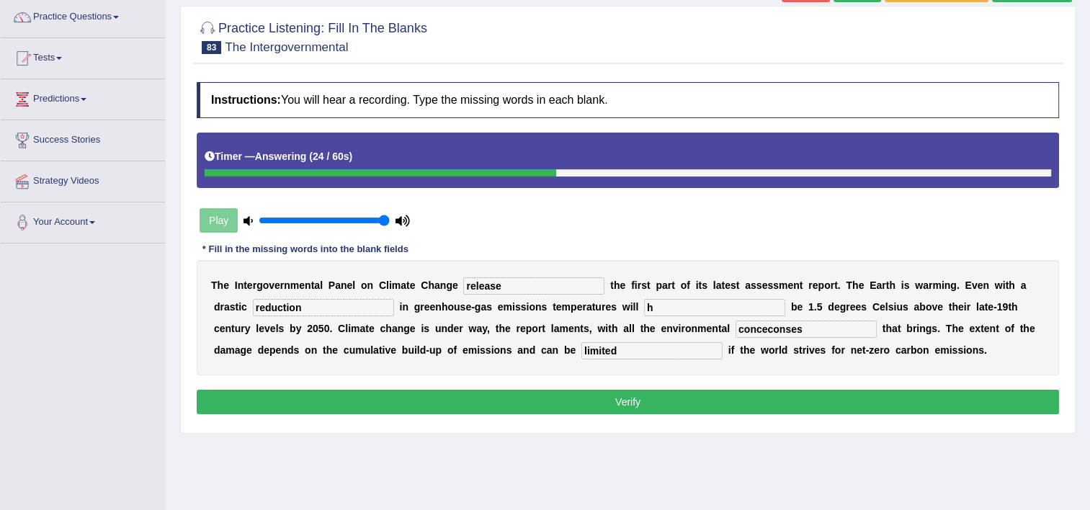
click at [592, 413] on div "Instructions: You will hear a recording. Type the missing words in each blank. …" at bounding box center [627, 250] width 869 height 350
click at [600, 392] on button "Verify" at bounding box center [628, 402] width 862 height 24
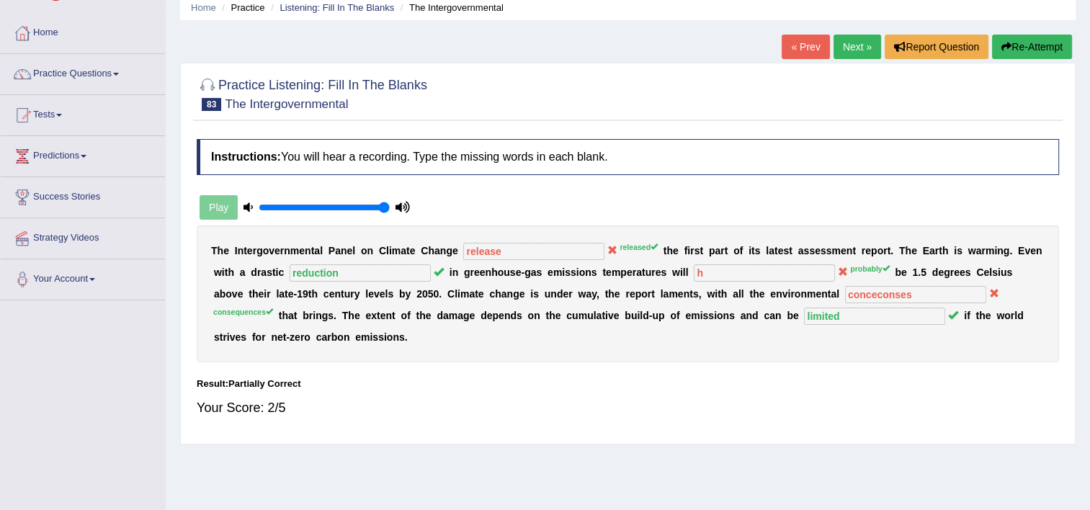
scroll to position [58, 0]
click at [1024, 41] on button "Re-Attempt" at bounding box center [1032, 47] width 80 height 24
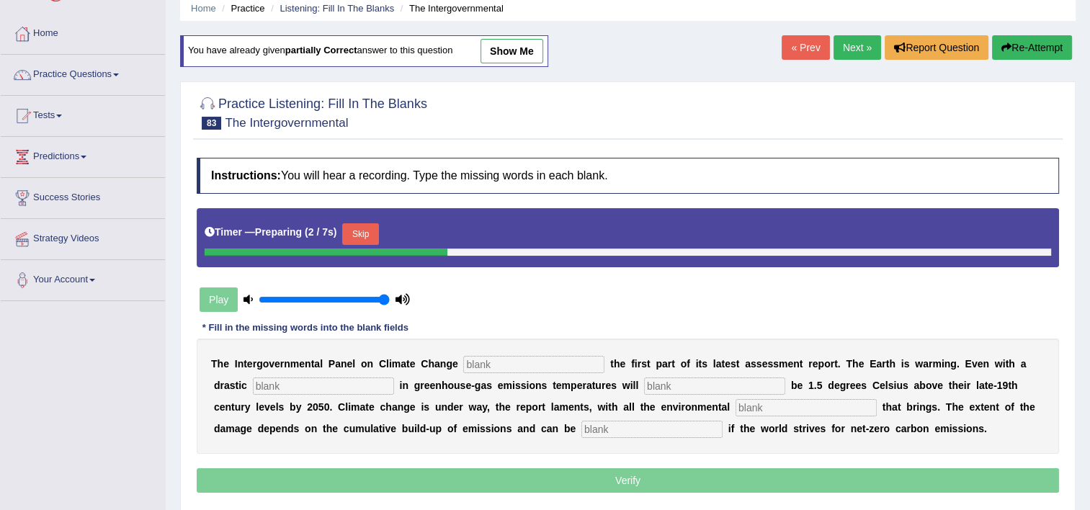
click at [463, 369] on input "text" at bounding box center [533, 364] width 141 height 17
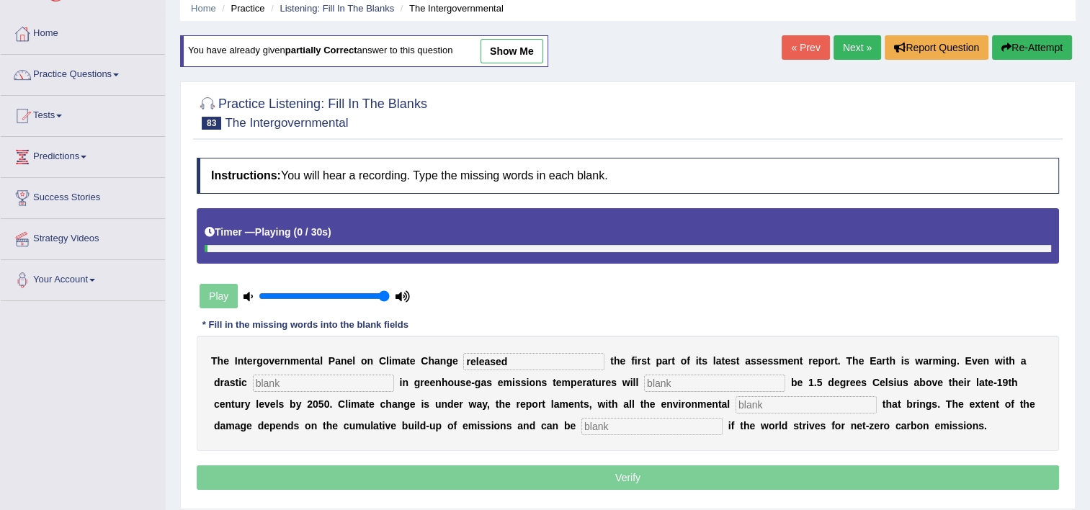
type input "released"
click at [311, 383] on input "text" at bounding box center [323, 382] width 141 height 17
click at [735, 406] on input "text" at bounding box center [805, 404] width 141 height 17
type input "consequen"
click at [330, 387] on input "text" at bounding box center [323, 382] width 141 height 17
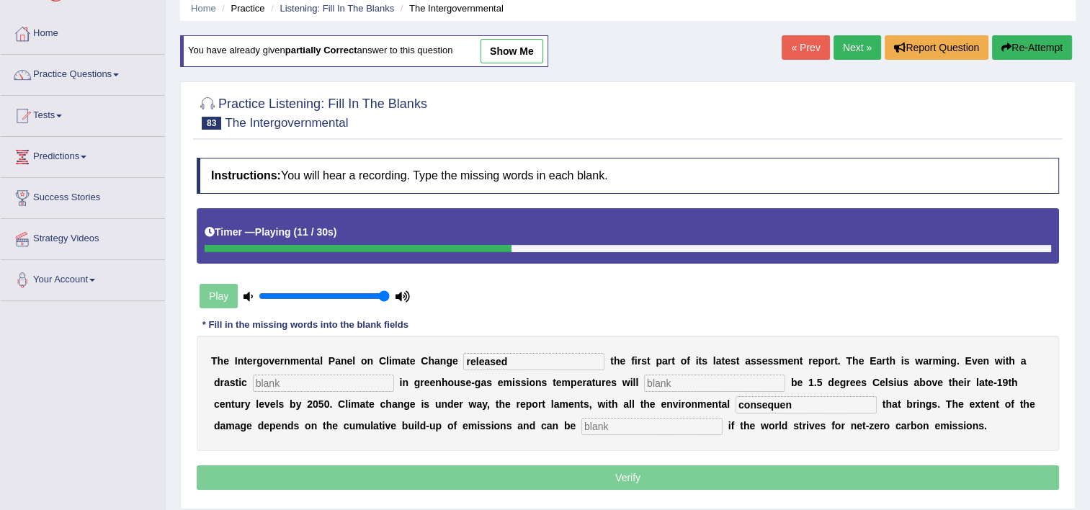
click at [330, 387] on input "text" at bounding box center [323, 382] width 141 height 17
type input "reduction"
click at [644, 385] on input "text" at bounding box center [714, 382] width 141 height 17
click at [581, 423] on input "text" at bounding box center [651, 426] width 141 height 17
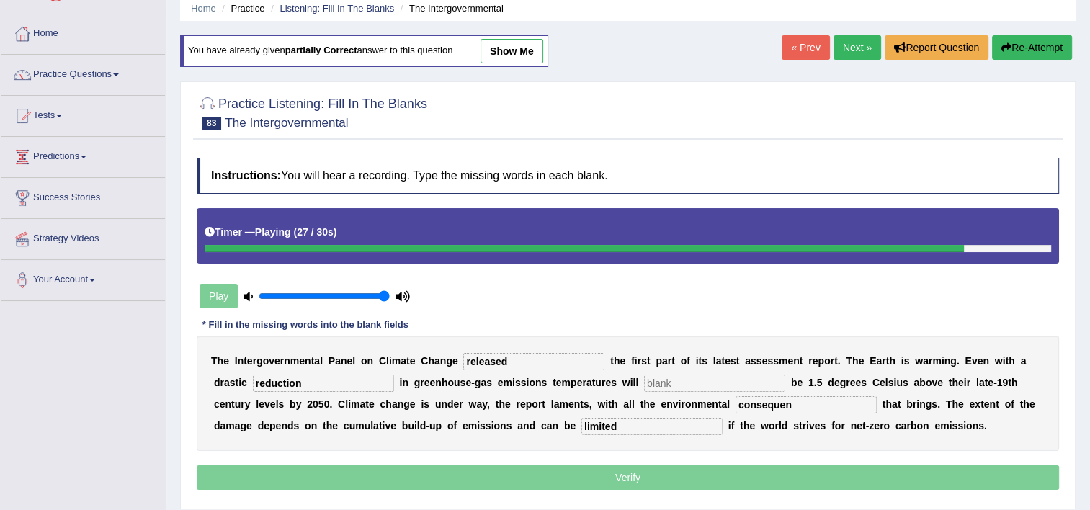
type input "limited"
click at [735, 400] on input "consequen" at bounding box center [805, 404] width 141 height 17
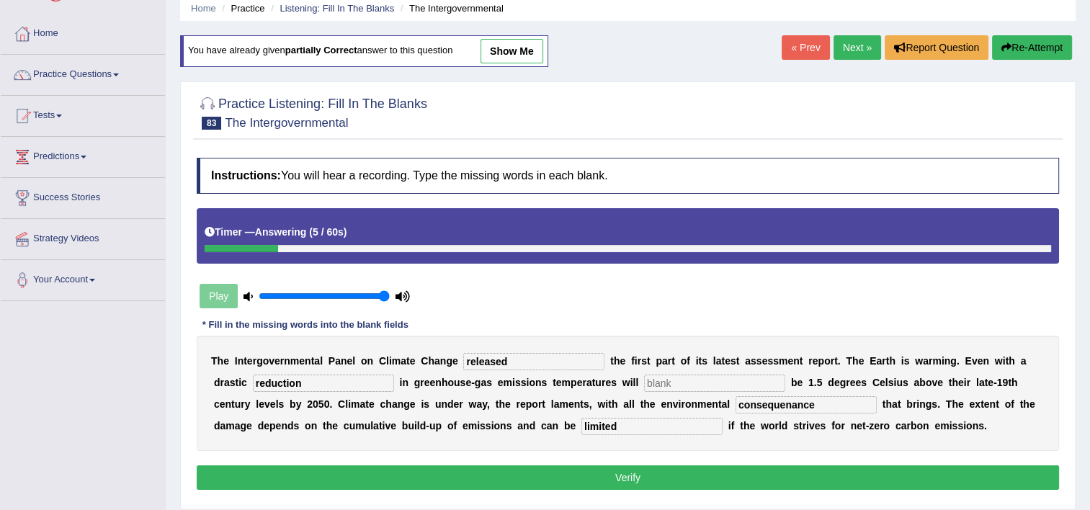
click at [735, 402] on input "consequenance" at bounding box center [805, 404] width 141 height 17
click at [735, 403] on input "consequeance" at bounding box center [805, 404] width 141 height 17
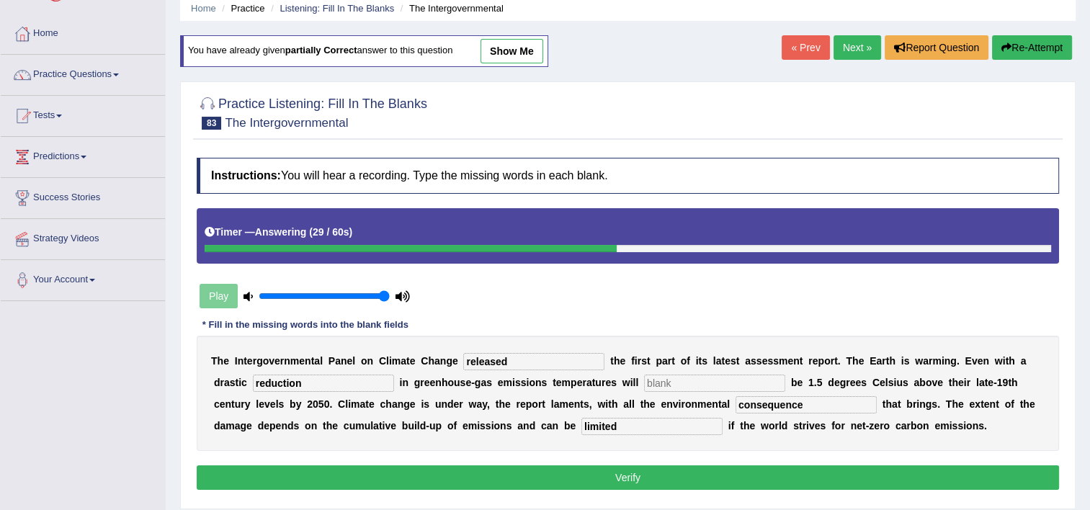
click at [735, 409] on input "consequence" at bounding box center [805, 404] width 141 height 17
type input "consequences"
click at [634, 461] on div "Instructions: You will hear a recording. Type the missing words in each blank. …" at bounding box center [627, 326] width 869 height 350
click at [629, 478] on button "Verify" at bounding box center [628, 477] width 862 height 24
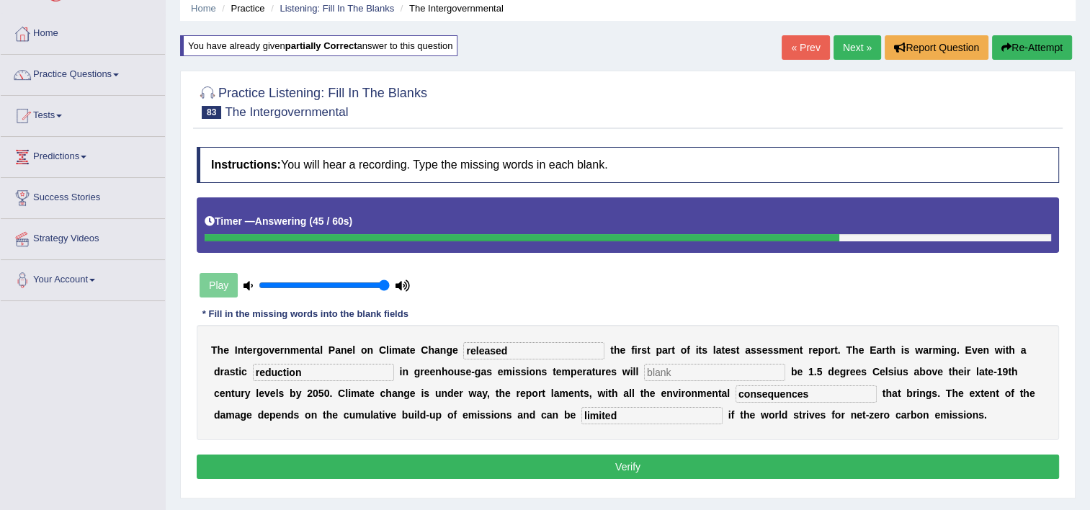
click at [616, 383] on div "T h e I n t e r g o v e r n m e n t a l P a n e l o n C l i m a t e C h a n g e…" at bounding box center [628, 382] width 862 height 115
click at [644, 374] on input "text" at bounding box center [714, 372] width 141 height 17
type input "priorty"
click at [582, 464] on button "Verify" at bounding box center [628, 466] width 862 height 24
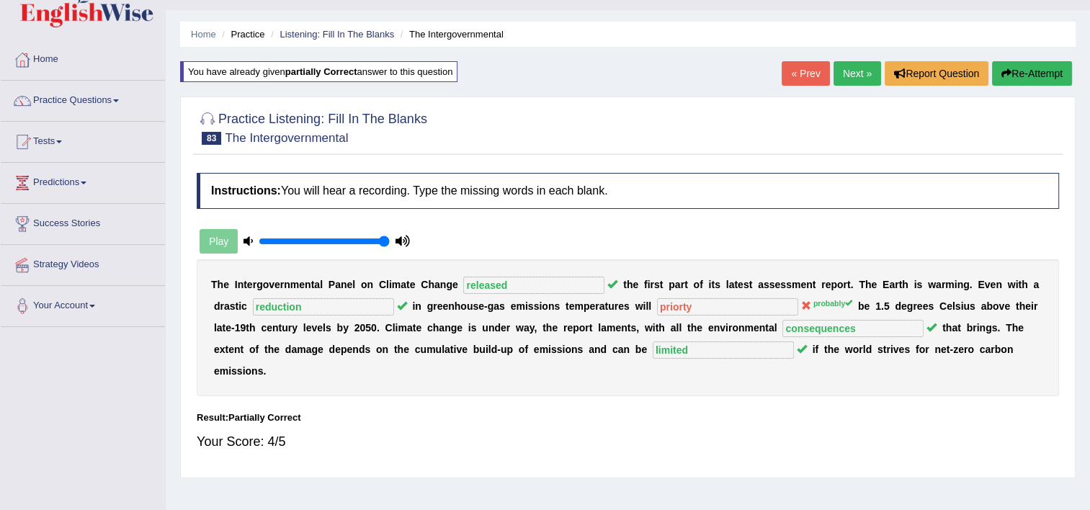
scroll to position [29, 0]
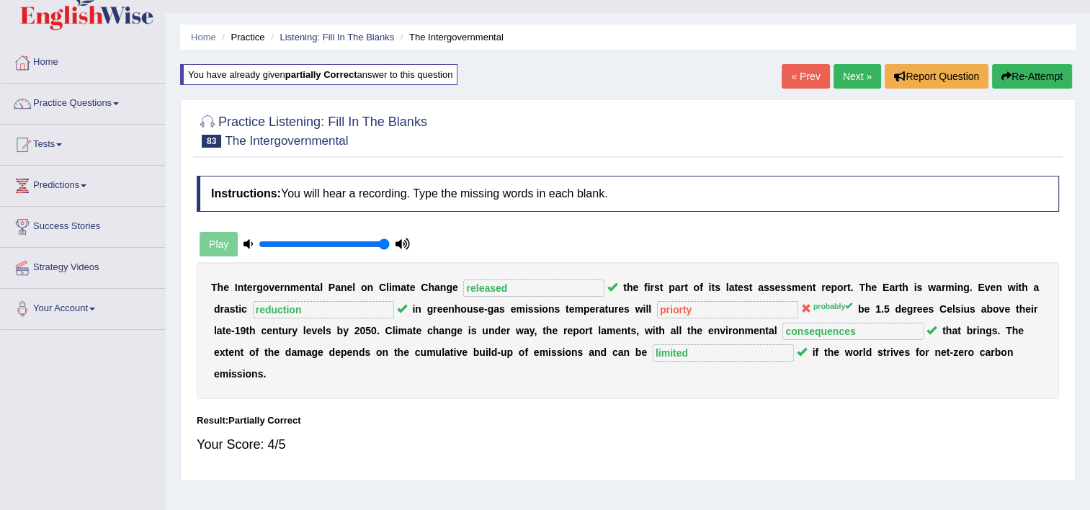
click at [866, 76] on link "Next »" at bounding box center [857, 76] width 48 height 24
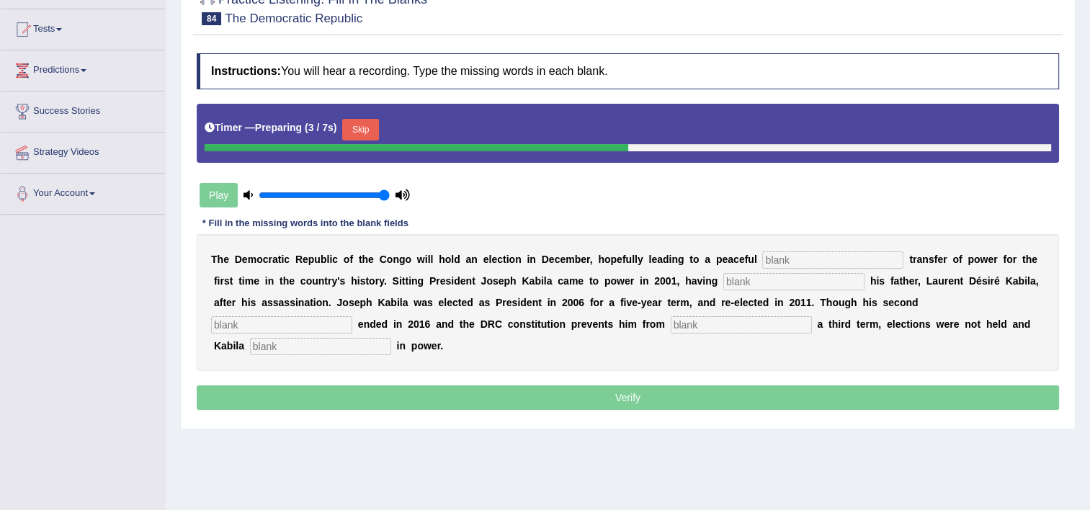
click at [762, 255] on input "text" at bounding box center [832, 259] width 141 height 17
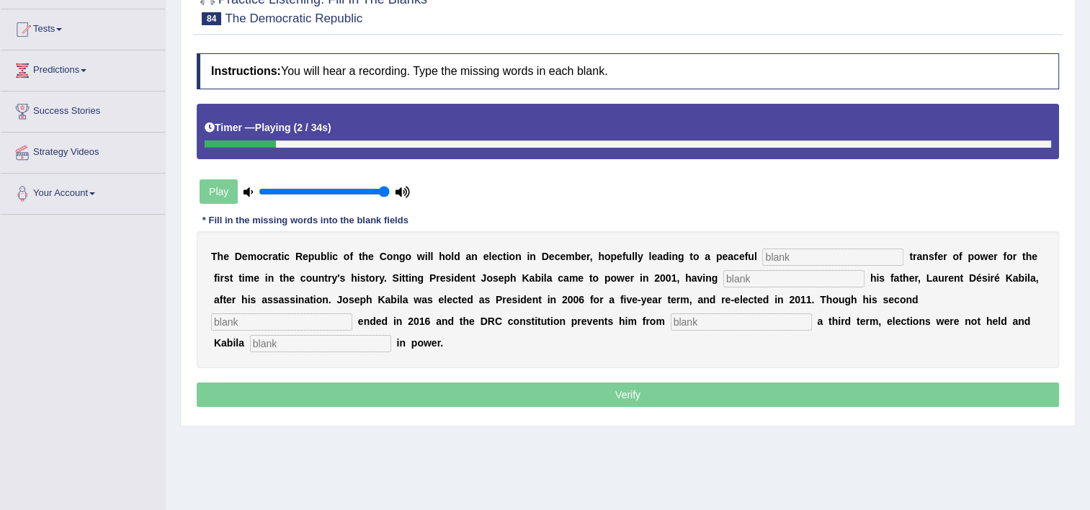
click at [784, 248] on input "text" at bounding box center [832, 256] width 141 height 17
type input "democertic"
click at [723, 279] on input "text" at bounding box center [793, 278] width 141 height 17
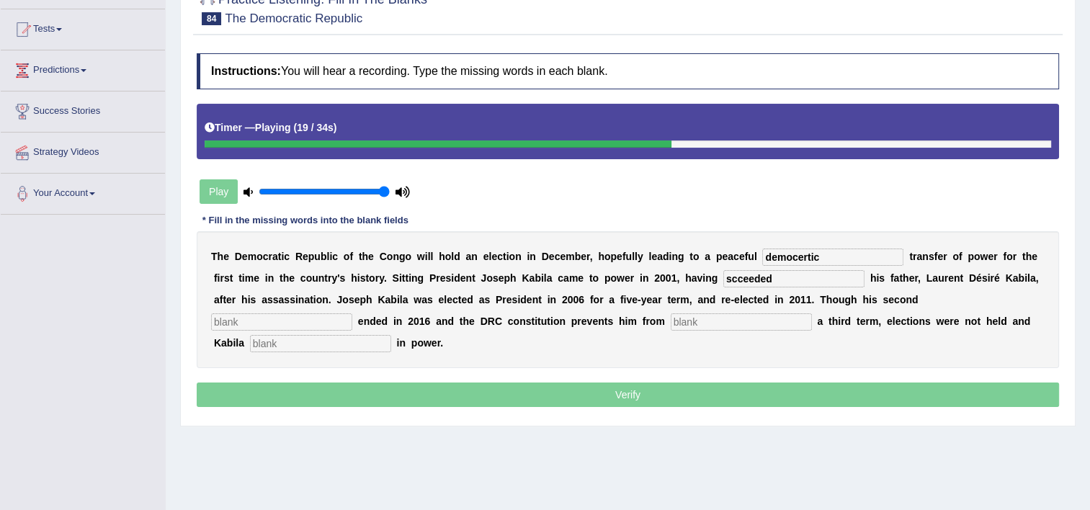
type input "scceeded"
click at [352, 313] on input "text" at bounding box center [281, 321] width 141 height 17
type input "term"
click at [670, 327] on input "text" at bounding box center [740, 321] width 141 height 17
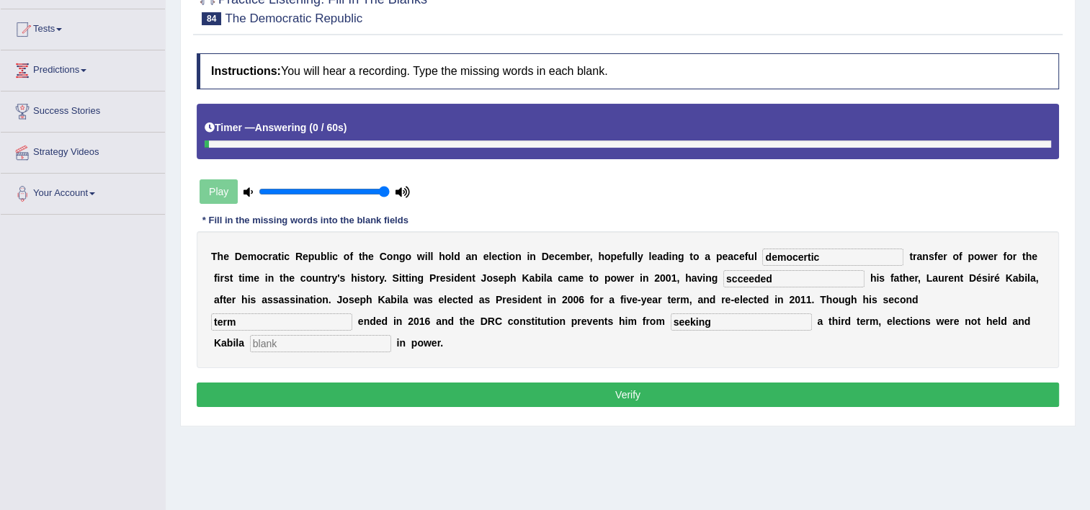
type input "seeking"
click at [391, 335] on input "text" at bounding box center [320, 343] width 141 height 17
click at [391, 335] on input "remaind" at bounding box center [320, 343] width 141 height 17
type input "remained"
click at [786, 253] on input "democertic" at bounding box center [832, 256] width 141 height 17
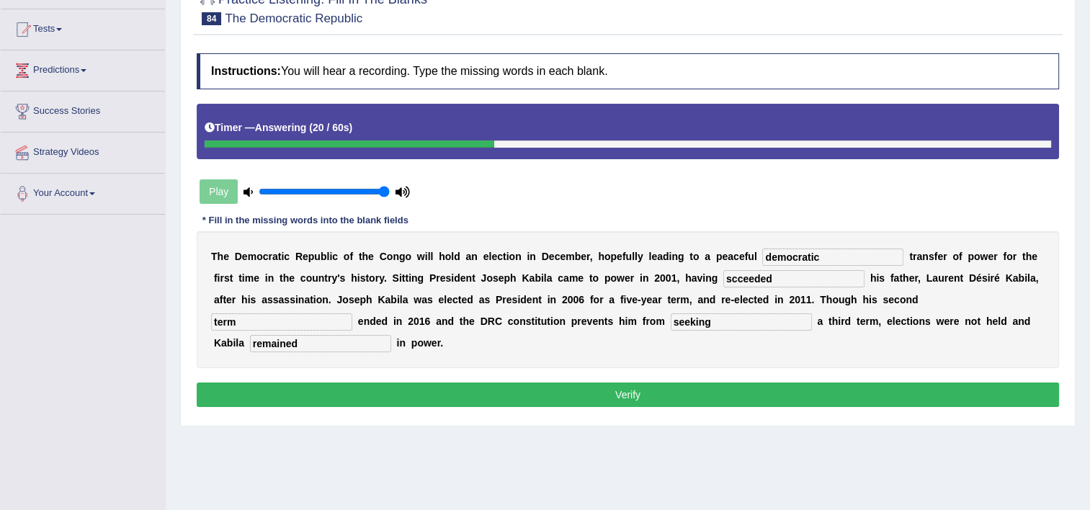
type input "democratic"
click at [680, 382] on button "Verify" at bounding box center [628, 394] width 862 height 24
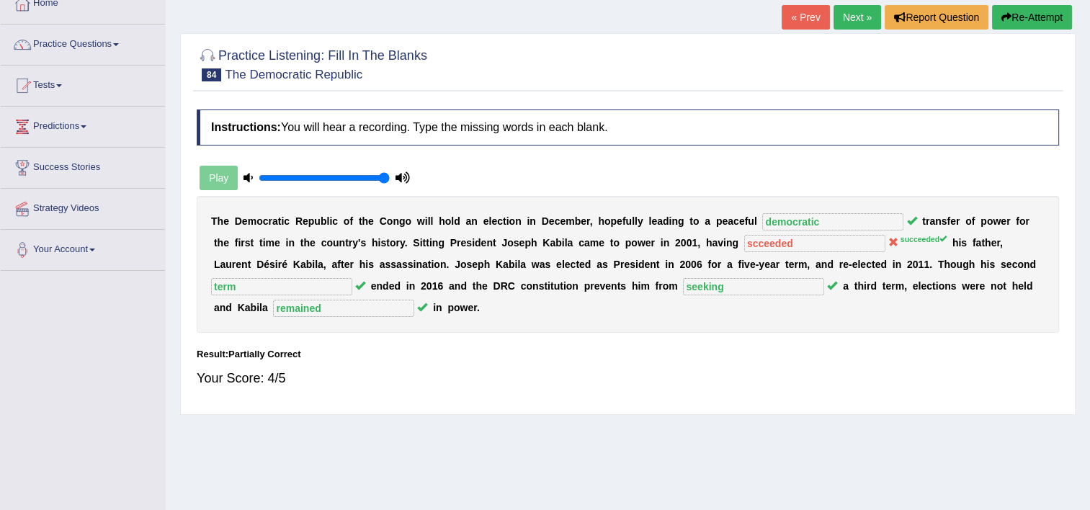
scroll to position [86, 0]
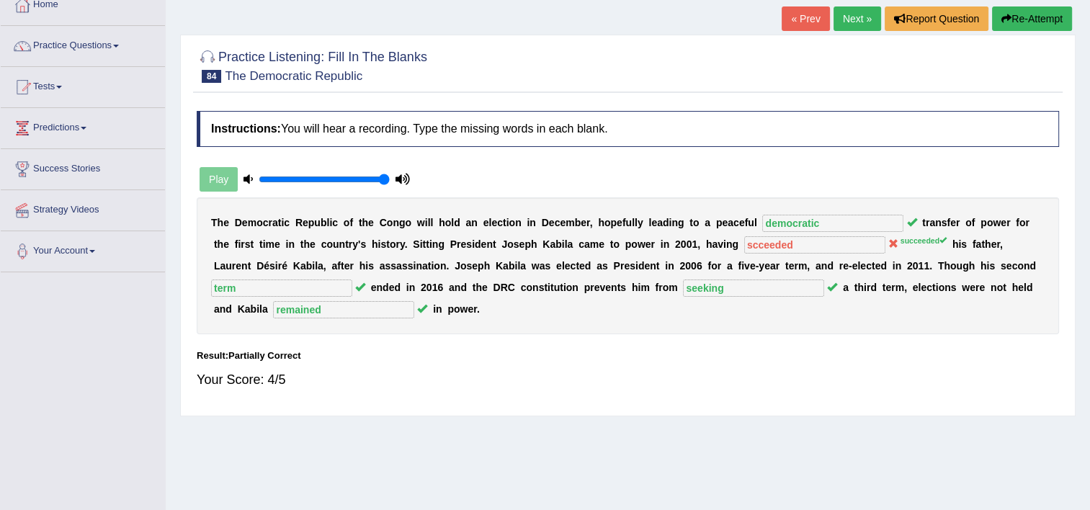
click at [857, 19] on link "Next »" at bounding box center [857, 18] width 48 height 24
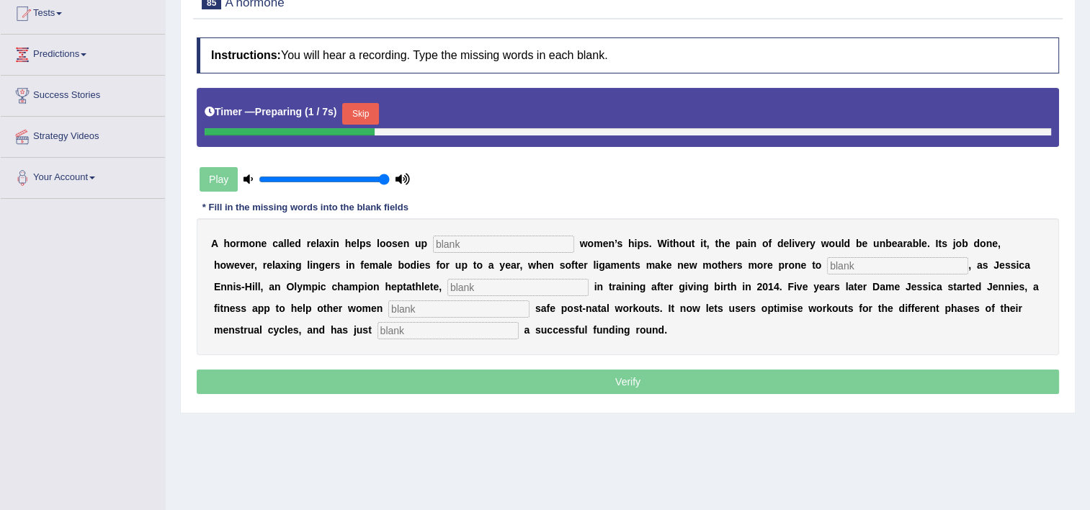
scroll to position [173, 0]
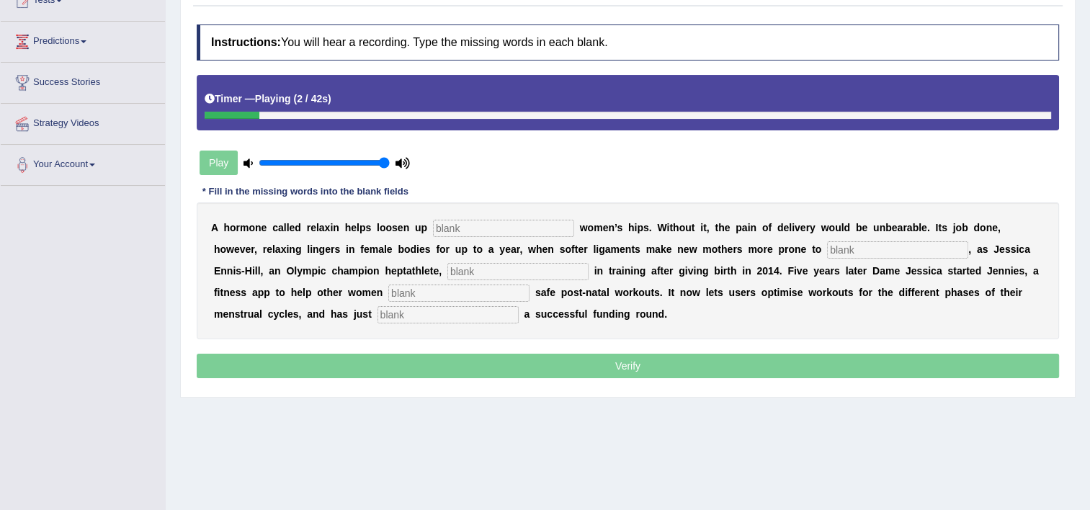
click at [447, 231] on input "text" at bounding box center [503, 228] width 141 height 17
type input "prgenent"
click at [827, 244] on input "text" at bounding box center [897, 249] width 141 height 17
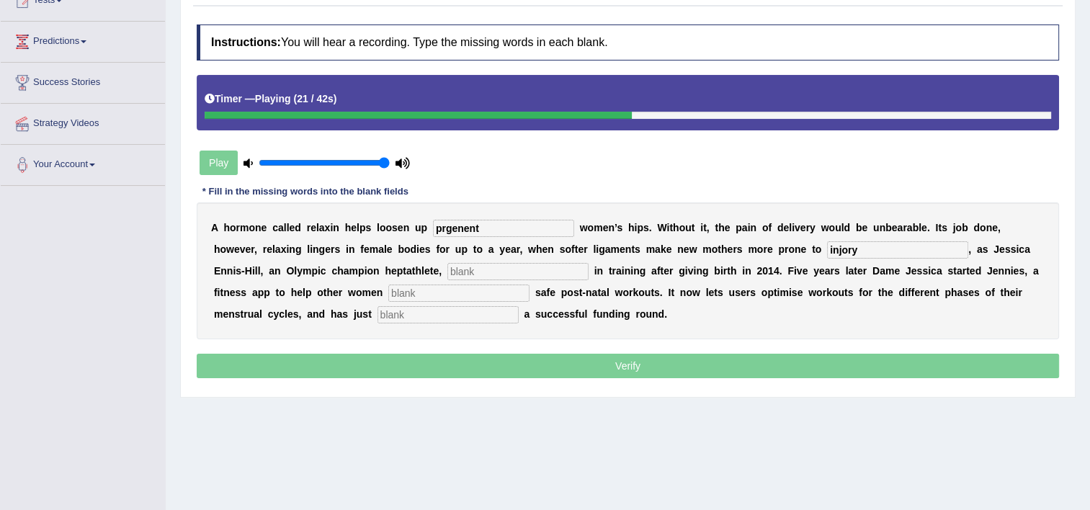
type input "injory"
click at [447, 276] on input "text" at bounding box center [517, 271] width 141 height 17
type input "descovered"
click at [388, 297] on input "text" at bounding box center [458, 292] width 141 height 17
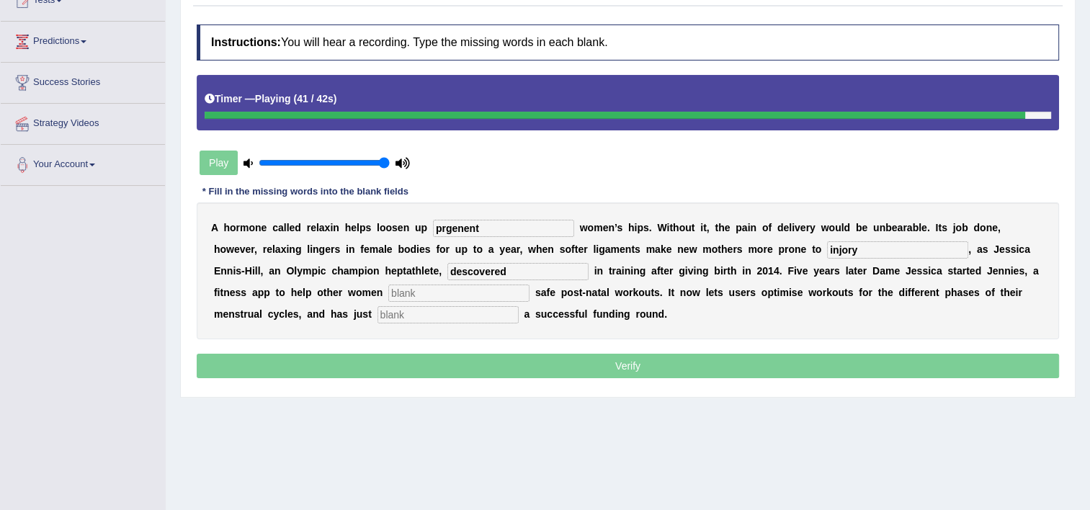
click at [377, 321] on input "text" at bounding box center [447, 314] width 141 height 17
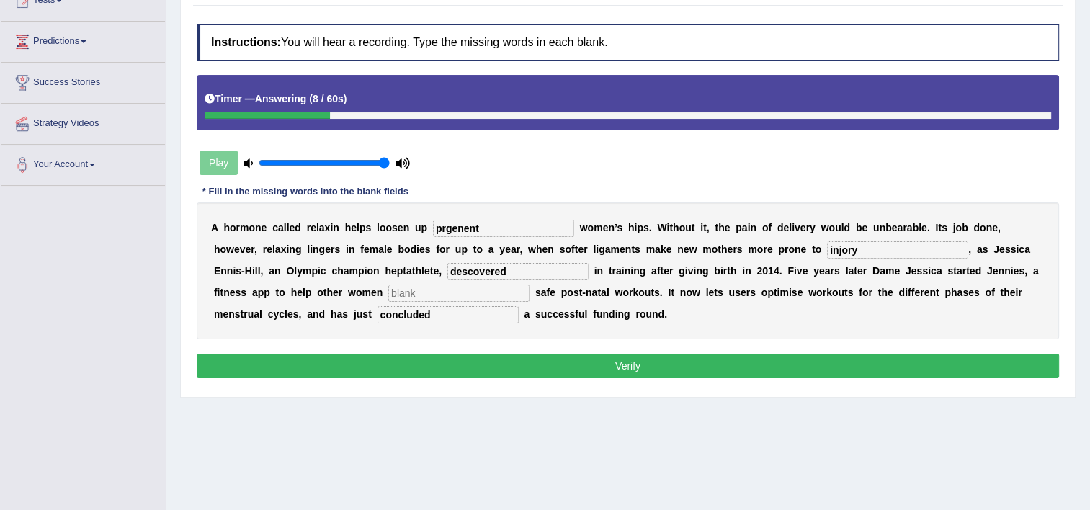
type input "concluded"
click at [433, 228] on input "prgenent" at bounding box center [503, 228] width 141 height 17
click at [478, 230] on input "pregenent" at bounding box center [503, 228] width 141 height 17
click at [444, 228] on input "pregenent" at bounding box center [503, 228] width 141 height 17
type input "pregnent"
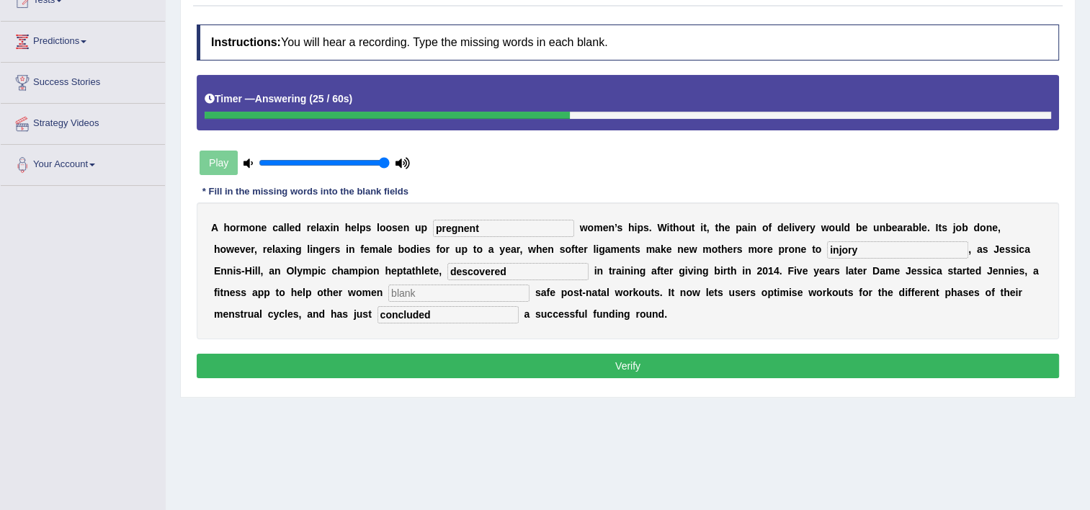
click at [827, 251] on input "injory" at bounding box center [897, 249] width 141 height 17
type input "injury"
click at [388, 287] on input "text" at bounding box center [458, 292] width 141 height 17
type input "ji"
click at [313, 361] on button "Verify" at bounding box center [628, 366] width 862 height 24
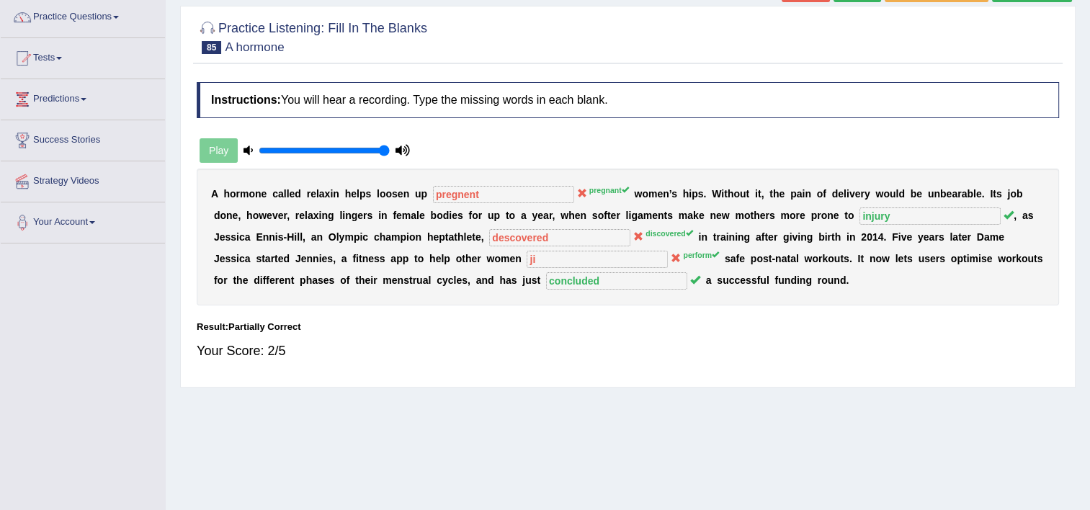
scroll to position [86, 0]
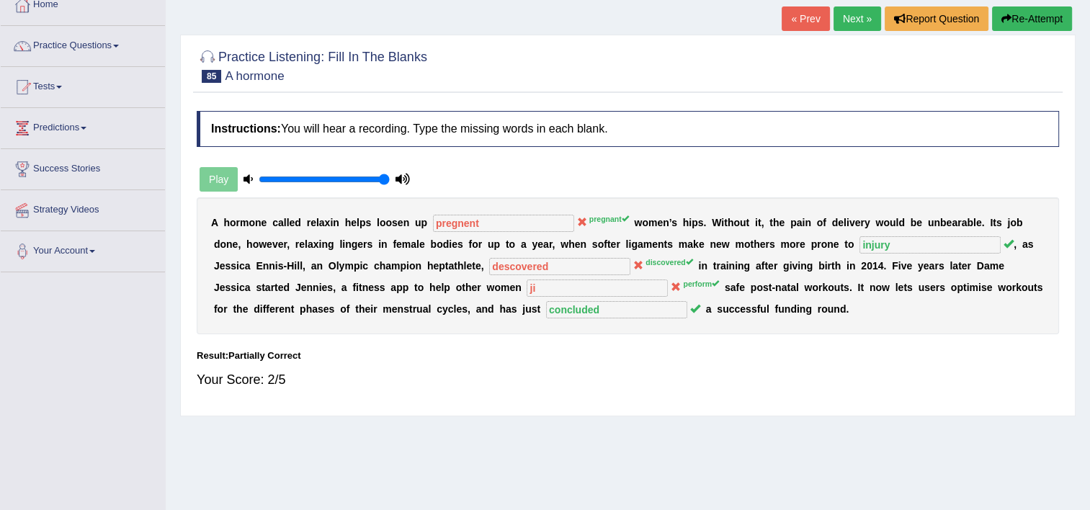
click at [1020, 17] on button "Re-Attempt" at bounding box center [1032, 18] width 80 height 24
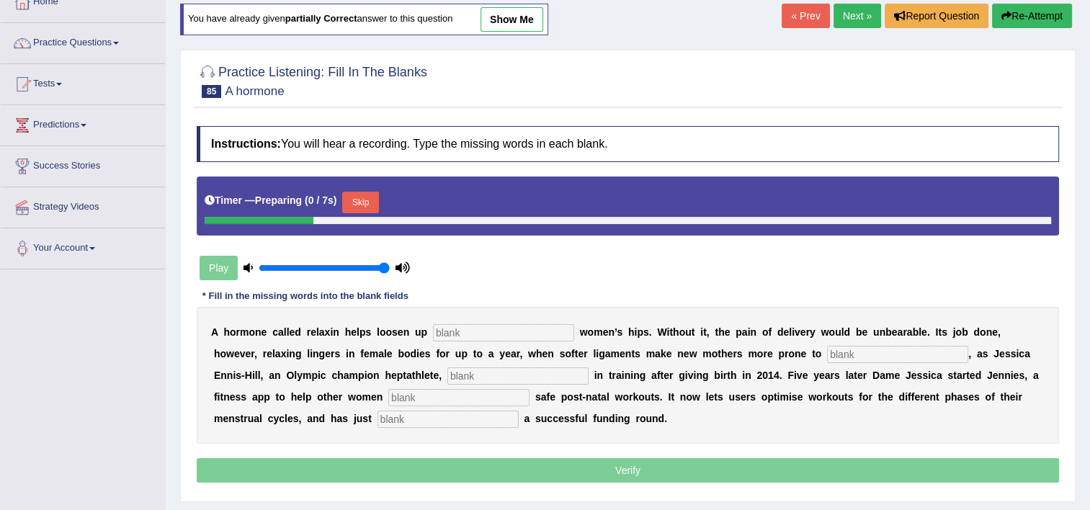
drag, startPoint x: 0, startPoint y: 0, endPoint x: 505, endPoint y: 331, distance: 603.8
click at [505, 331] on input "text" at bounding box center [503, 332] width 141 height 17
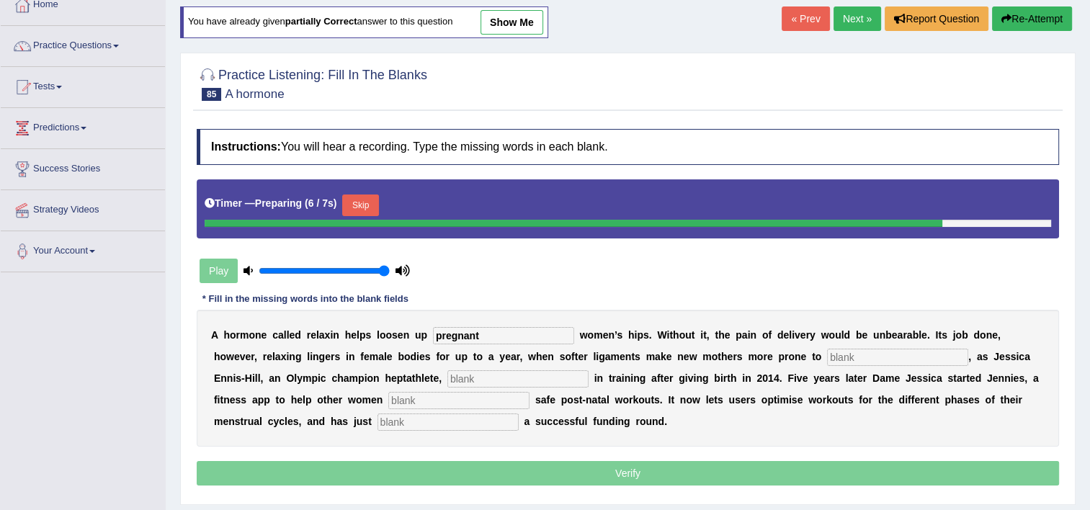
type input "pregnant"
click at [827, 358] on input "text" at bounding box center [897, 357] width 141 height 17
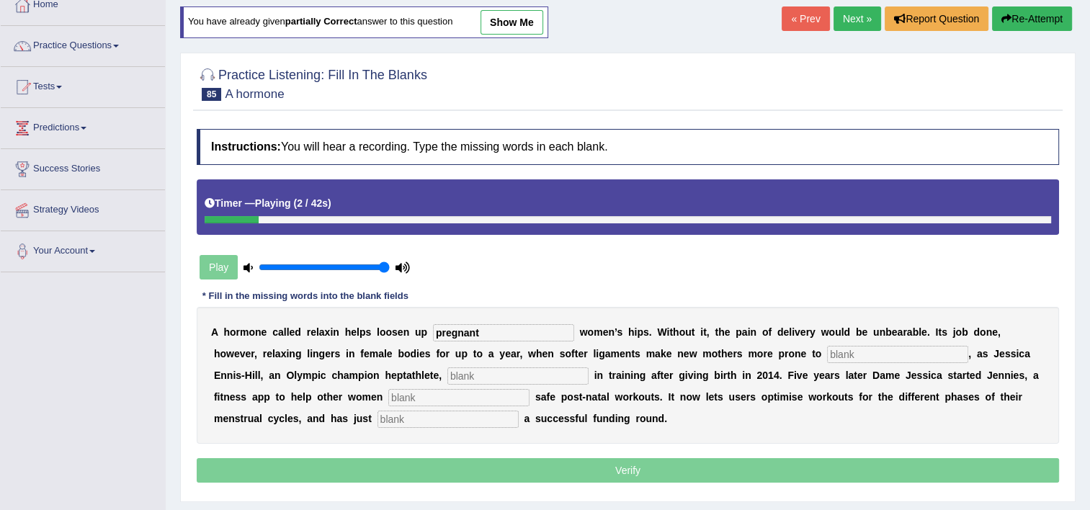
click at [377, 413] on input "text" at bounding box center [447, 418] width 141 height 17
type input "concluded"
click at [827, 346] on input "text" at bounding box center [897, 354] width 141 height 17
type input "injury"
click at [447, 377] on input "text" at bounding box center [517, 375] width 141 height 17
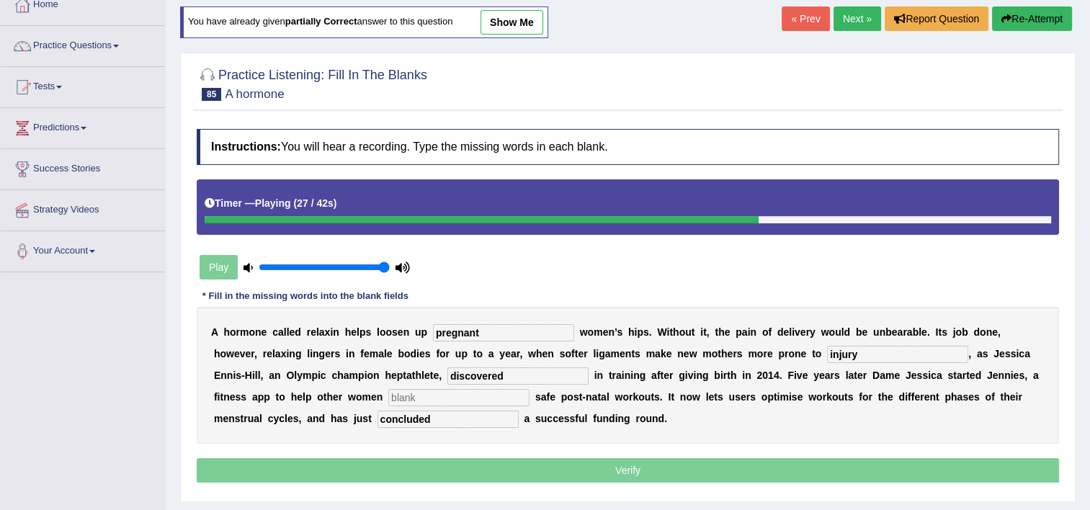
type input "discovered"
click at [245, 405] on div "A h o r m o n e c a l l e d r e l a x i n h e l p s l o o s e n u p pregnant w …" at bounding box center [628, 375] width 862 height 137
click at [388, 393] on input "text" at bounding box center [458, 397] width 141 height 17
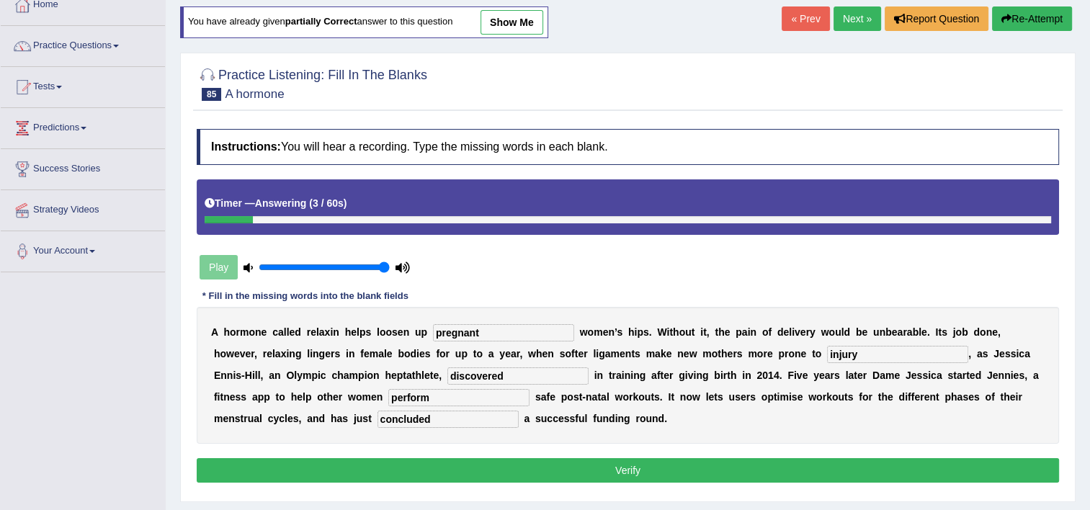
type input "perform"
click at [646, 470] on button "Verify" at bounding box center [628, 470] width 862 height 24
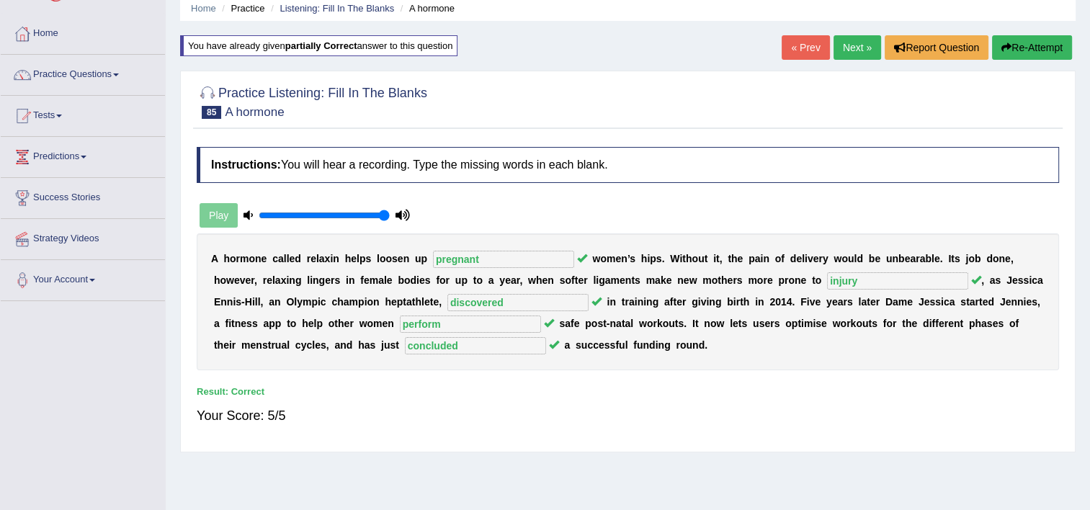
scroll to position [0, 0]
